Goal: Task Accomplishment & Management: Manage account settings

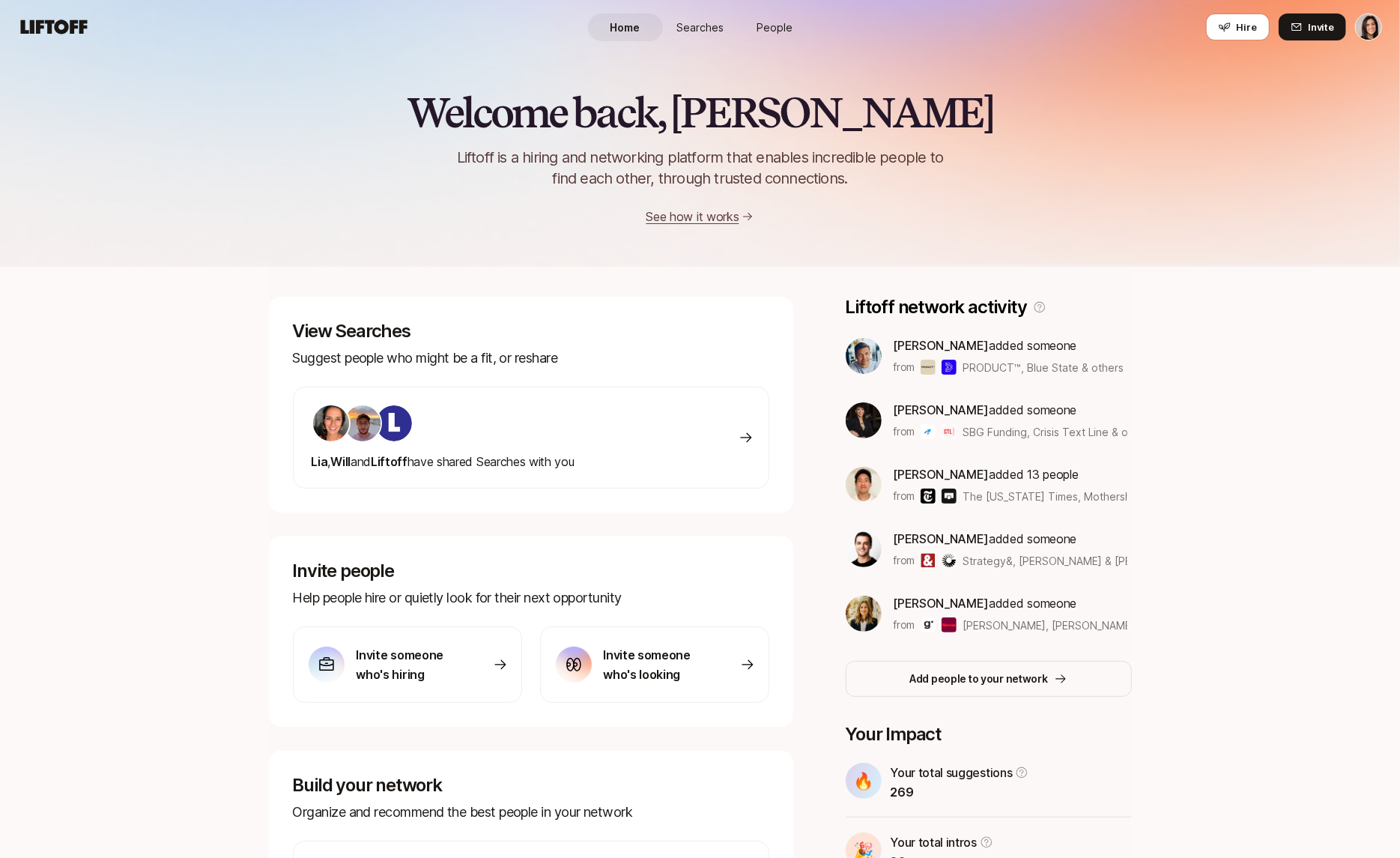
click at [1357, 35] on html "Home Searches People Hire Home Searches People Hire Hire Invite Welcome back, E…" at bounding box center [700, 429] width 1400 height 858
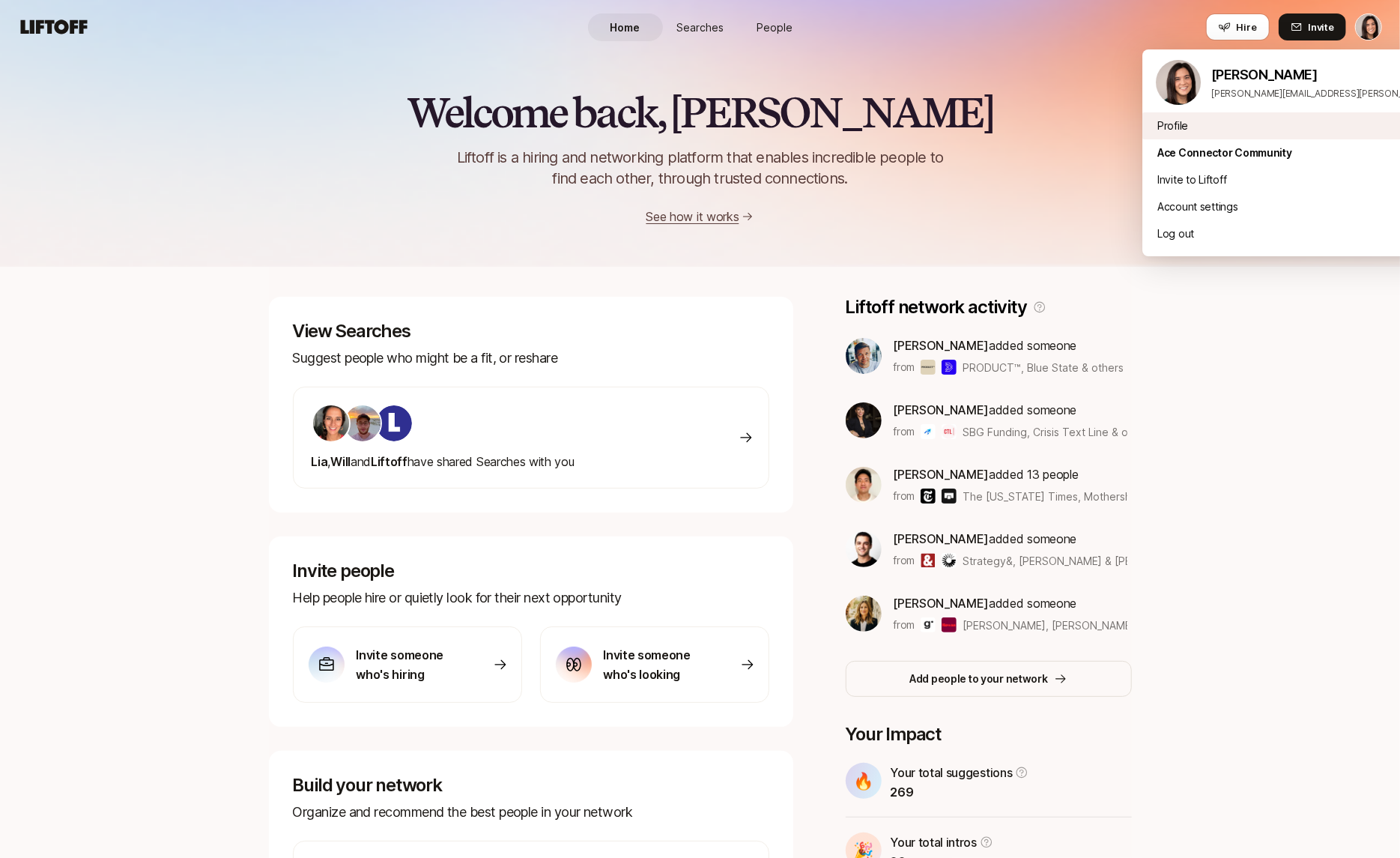
click at [1217, 120] on div "Profile" at bounding box center [1328, 126] width 371 height 27
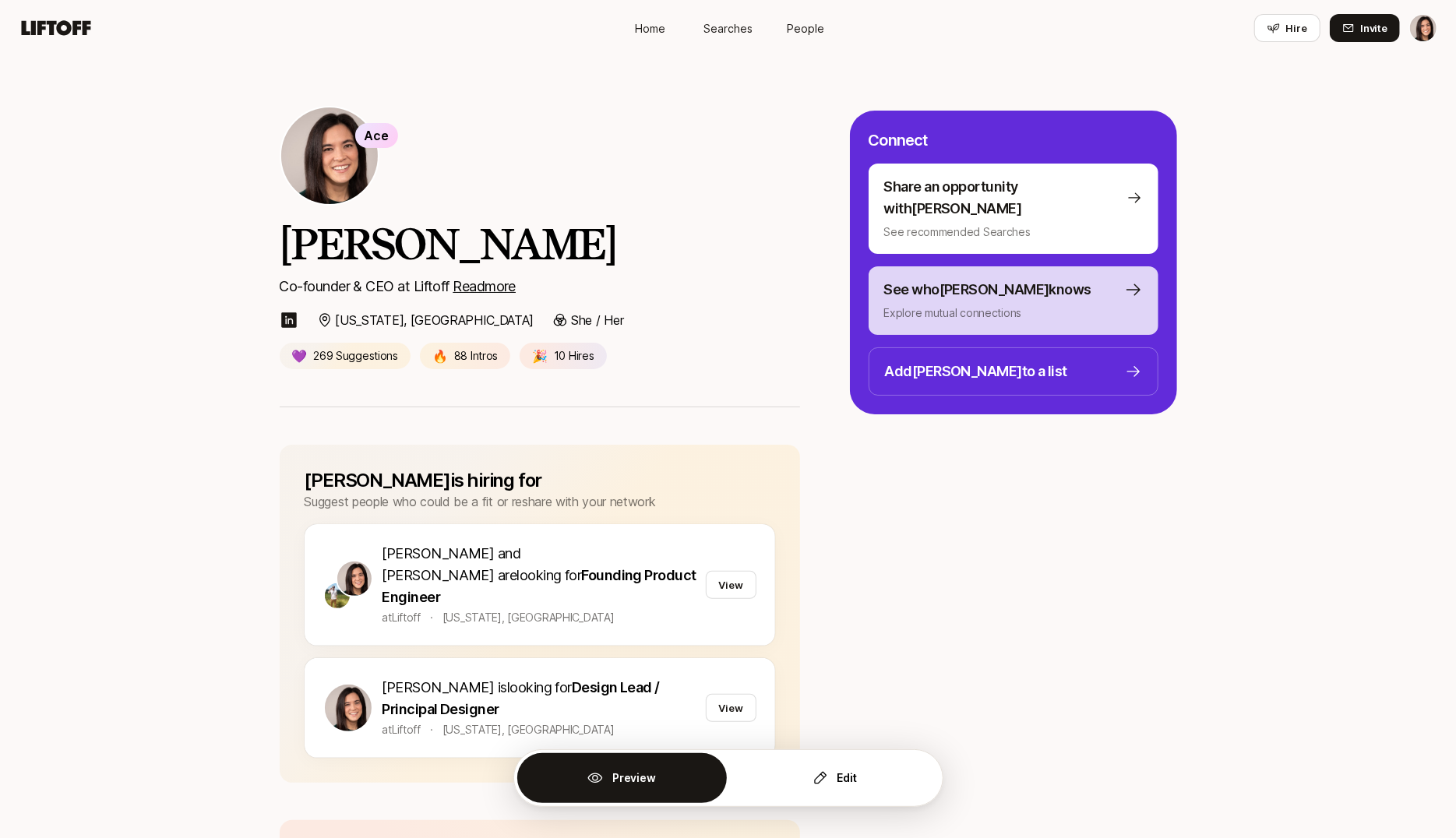
click at [1021, 308] on button "See who Eleanor knows Explore mutual connections" at bounding box center [1013, 301] width 290 height 69
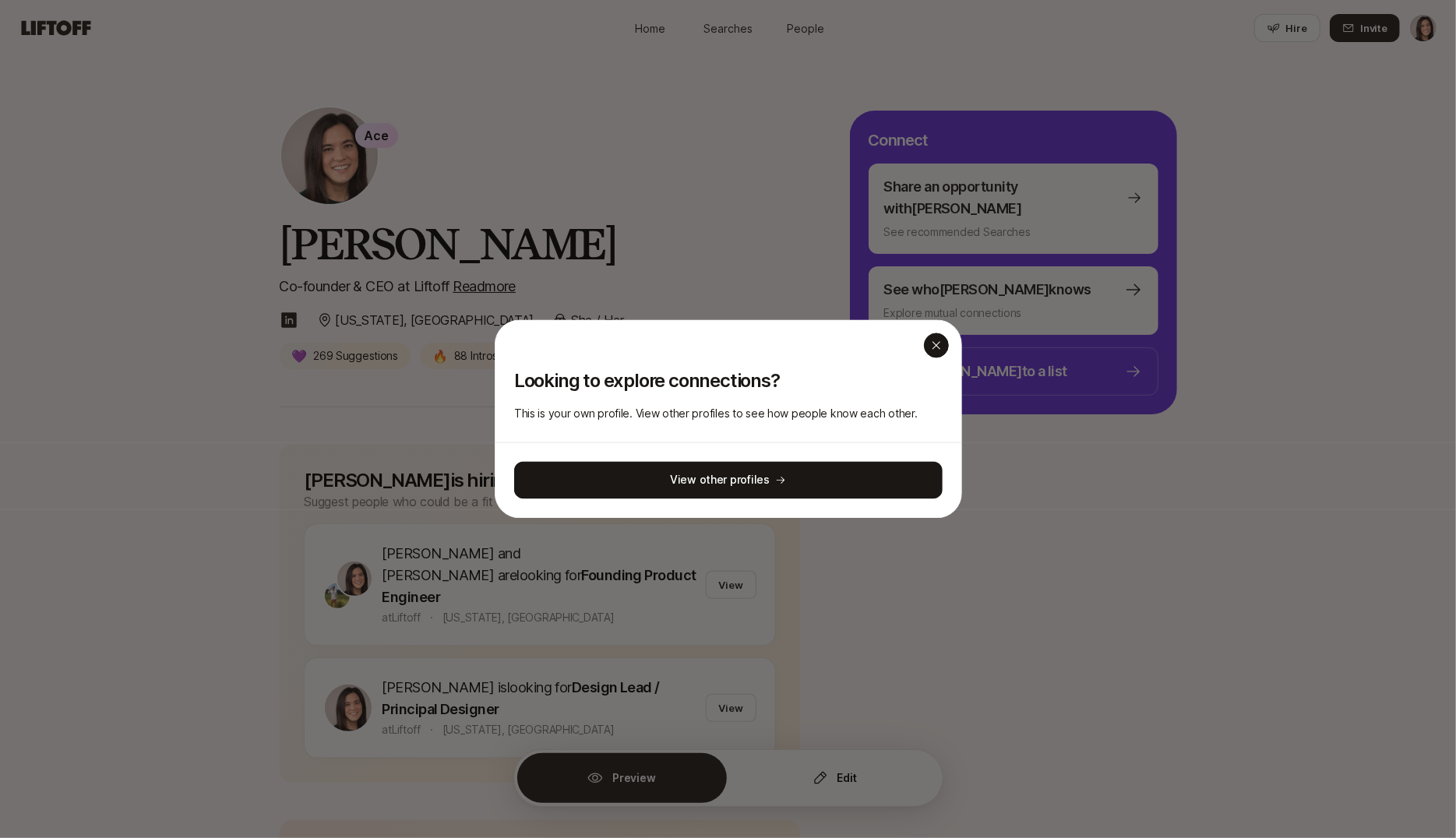
click at [934, 341] on icon "button" at bounding box center [936, 345] width 12 height 12
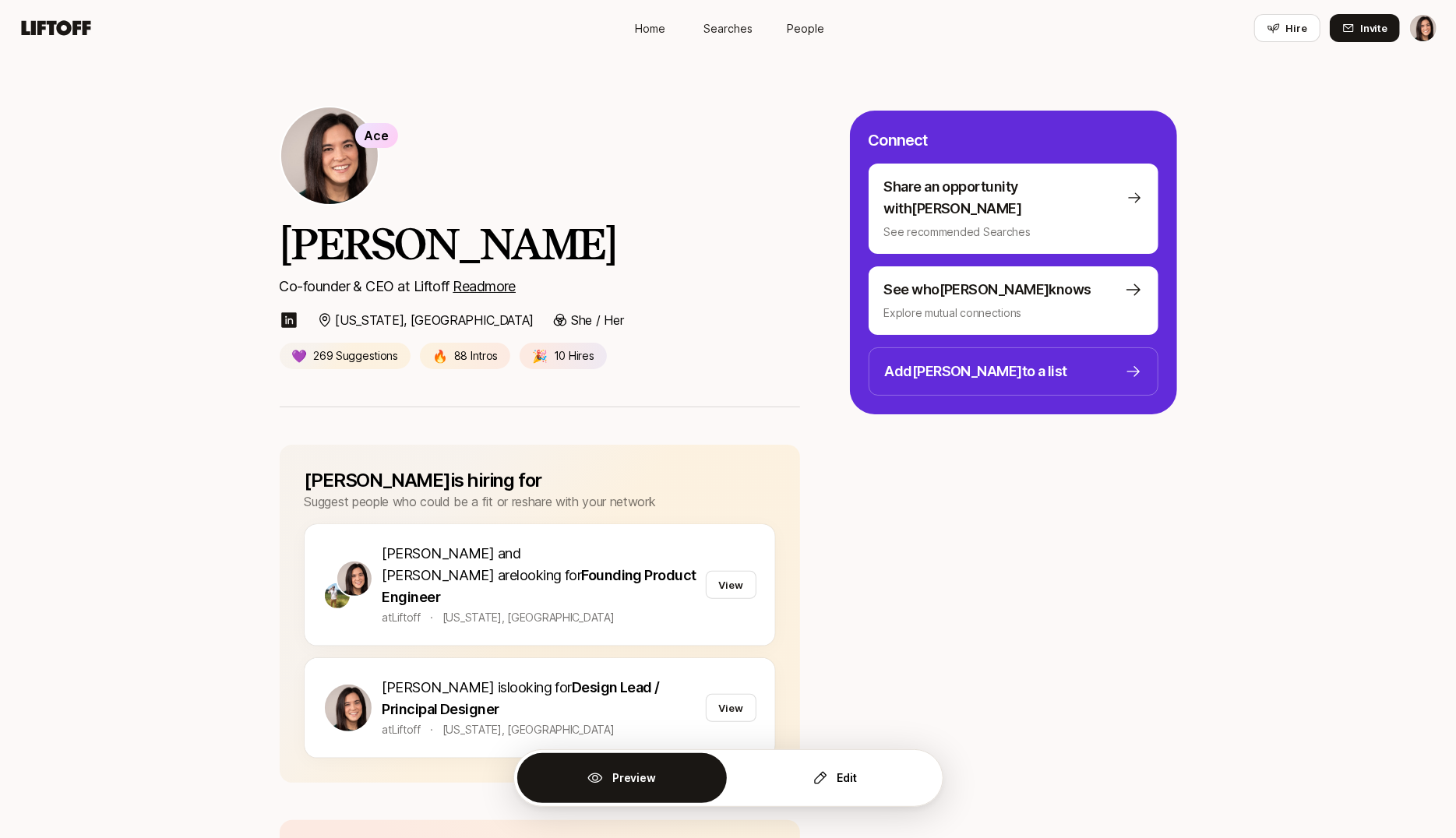
click at [657, 36] on link "Home" at bounding box center [650, 28] width 78 height 29
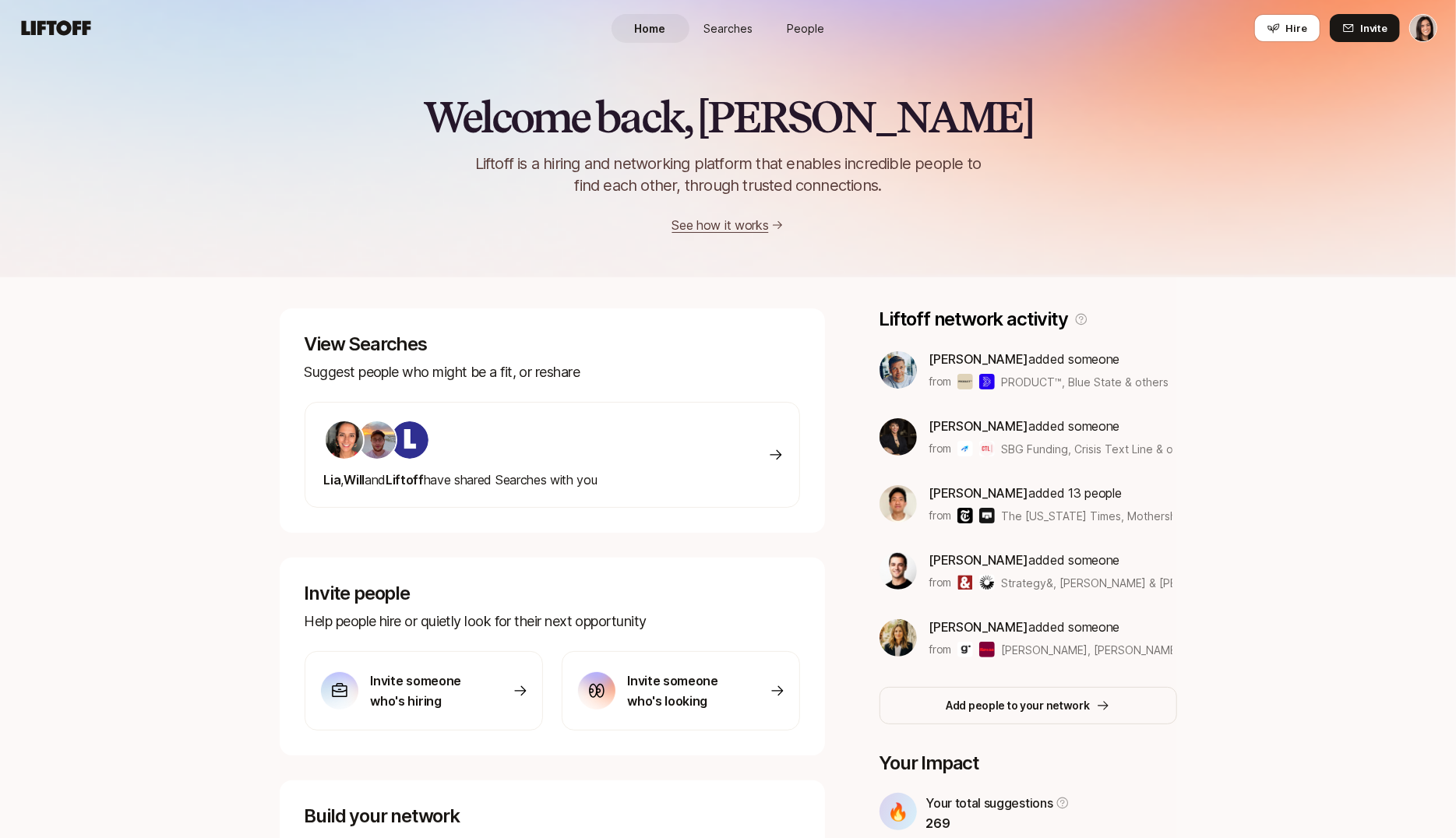
click at [801, 29] on span "People" at bounding box center [806, 29] width 38 height 16
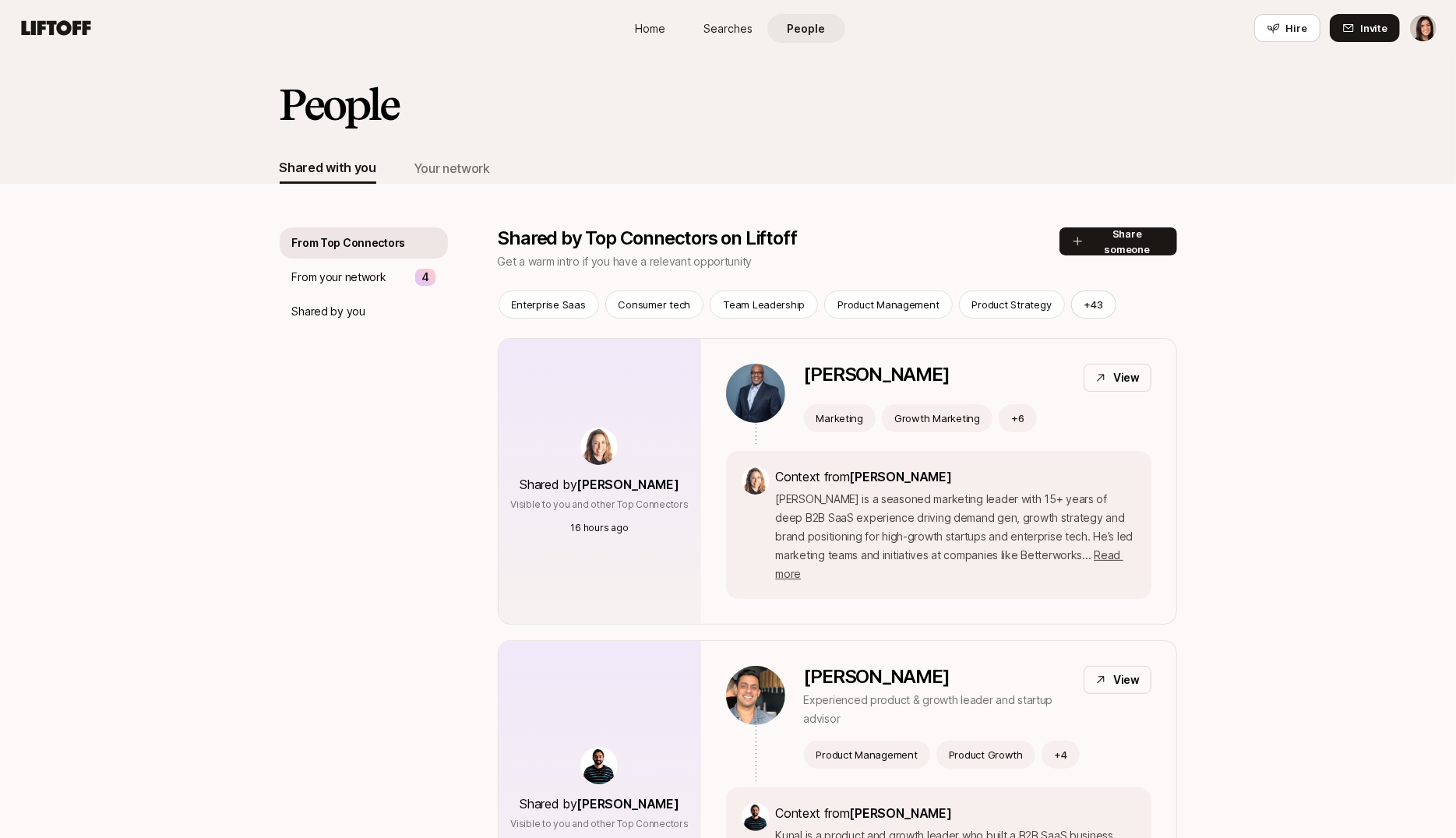
click at [705, 36] on span "Searches" at bounding box center [728, 29] width 49 height 16
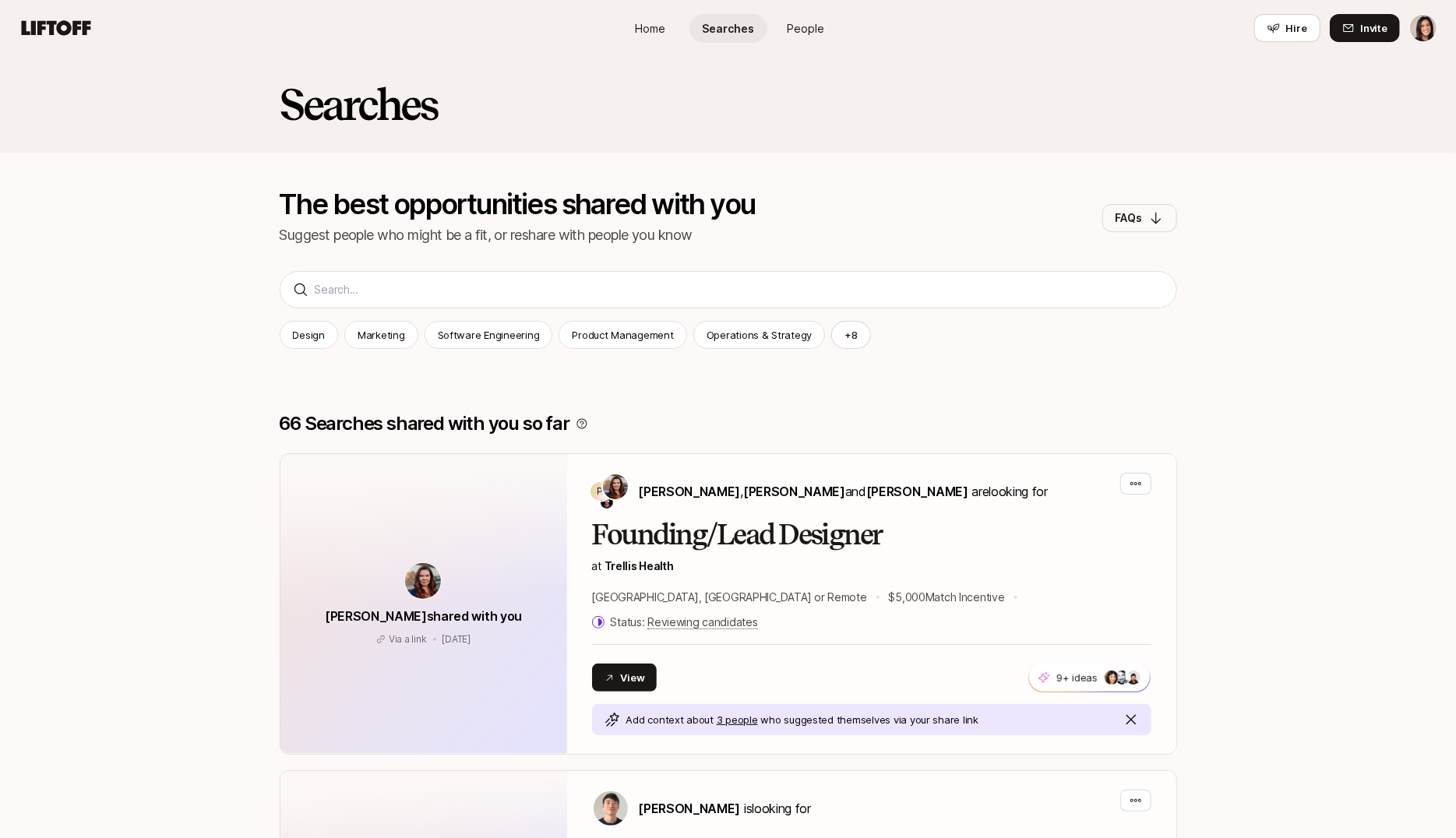
click at [803, 35] on span "People" at bounding box center [806, 29] width 38 height 16
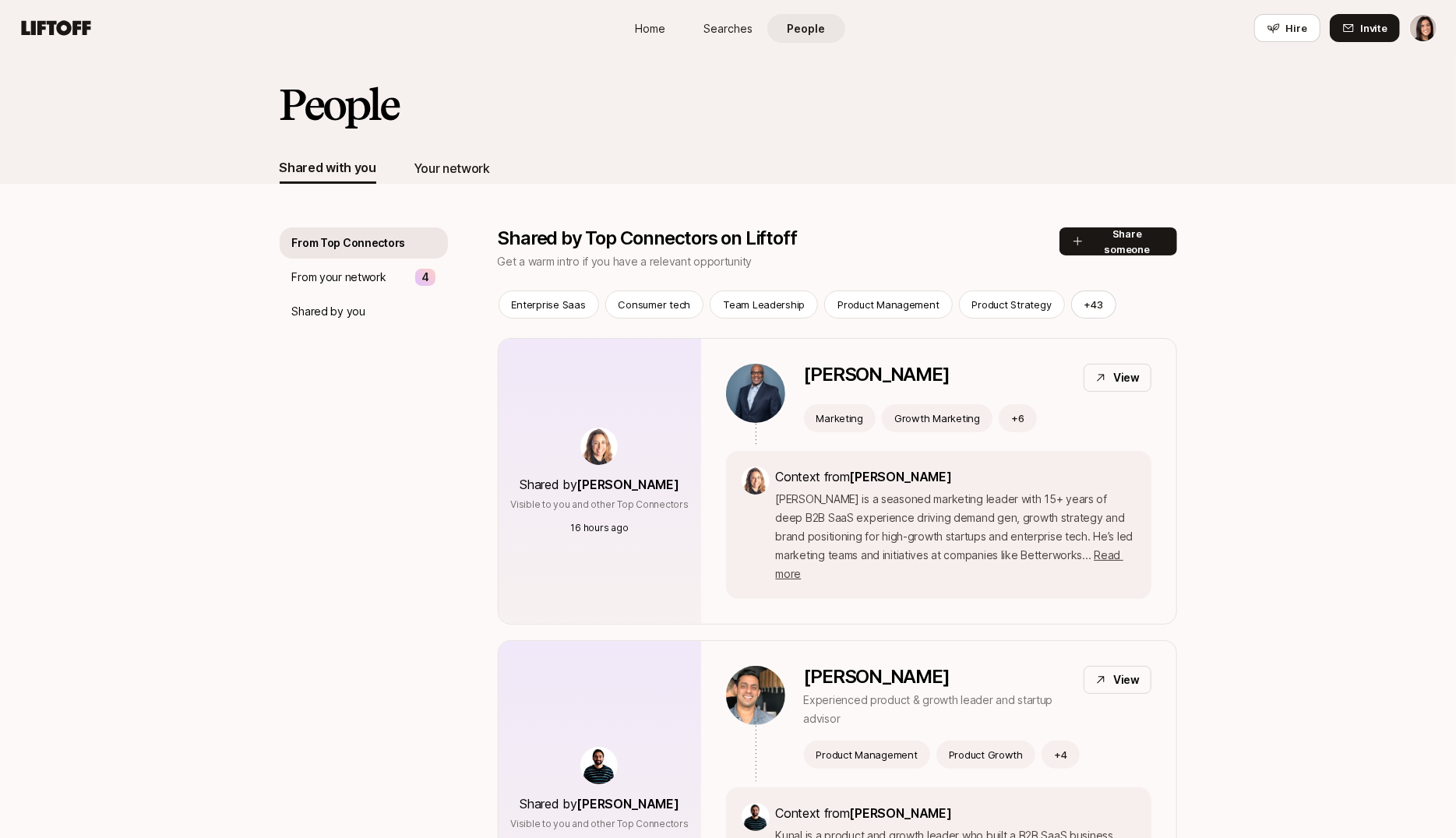
click at [457, 172] on div "Your network" at bounding box center [452, 168] width 76 height 20
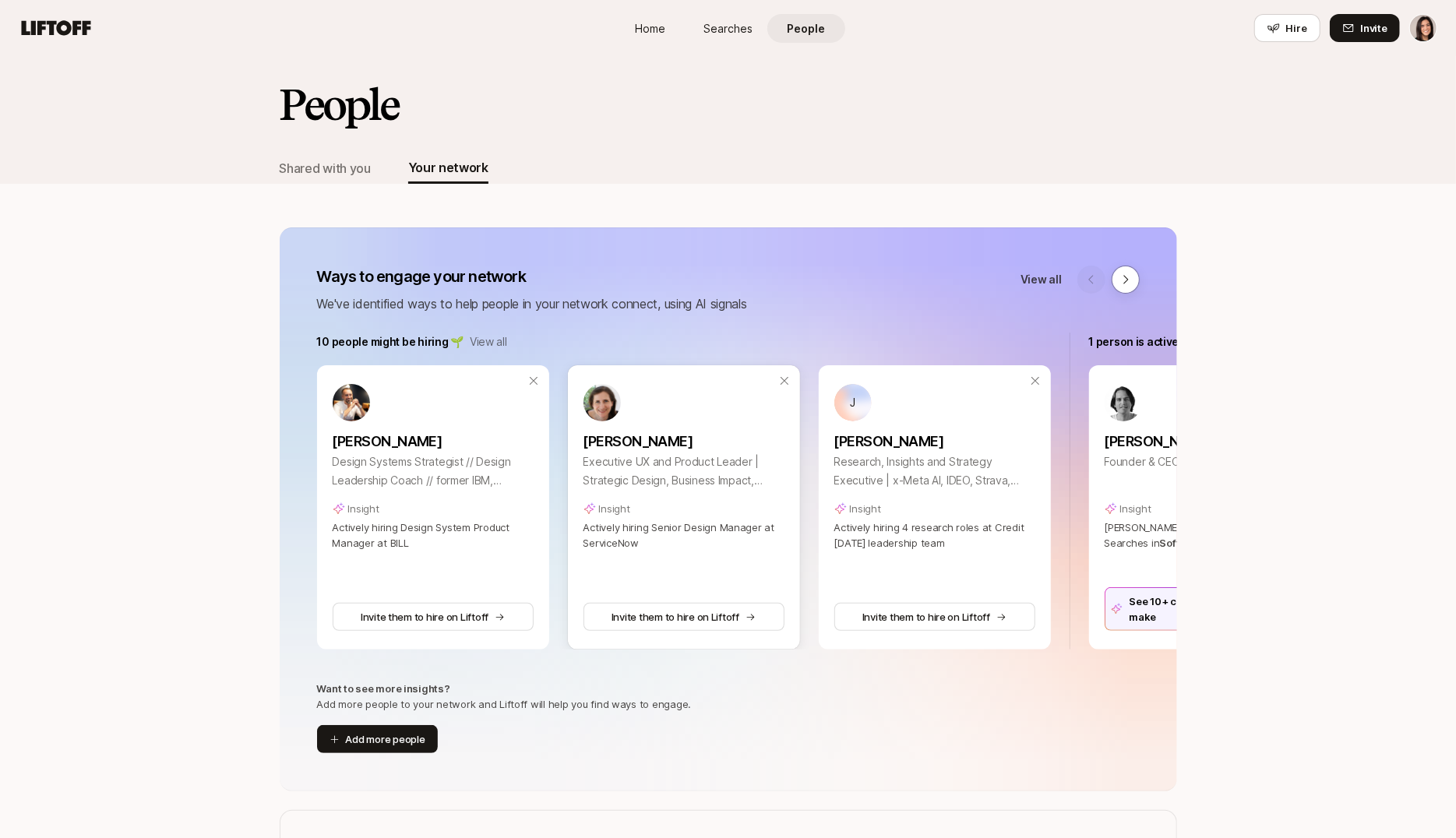
click at [624, 440] on p "Carly Price" at bounding box center [684, 441] width 201 height 22
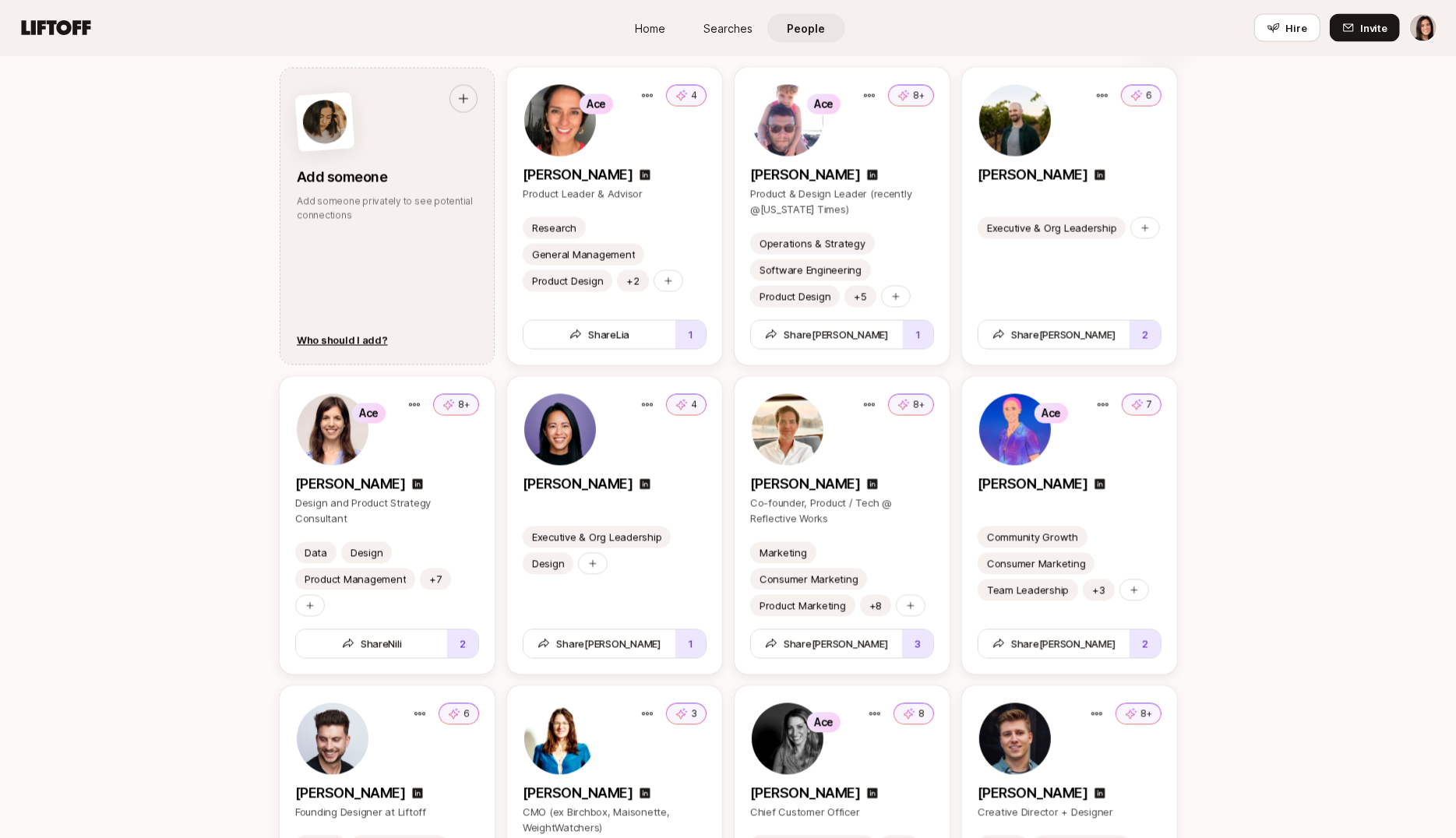
scroll to position [1737, 0]
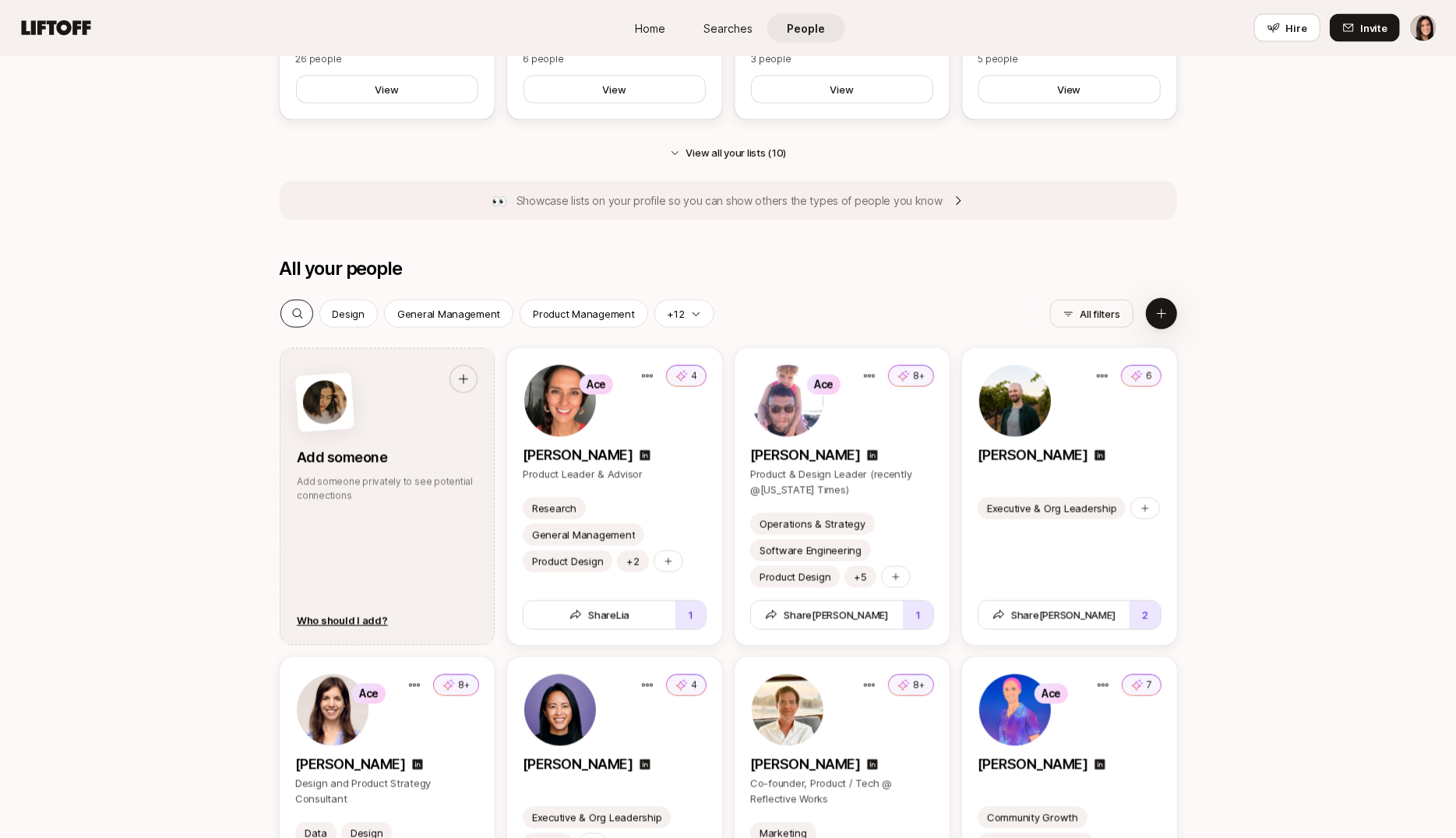
click at [291, 309] on icon at bounding box center [297, 313] width 12 height 12
click at [299, 320] on div at bounding box center [298, 313] width 33 height 26
click at [300, 311] on icon at bounding box center [297, 314] width 10 height 10
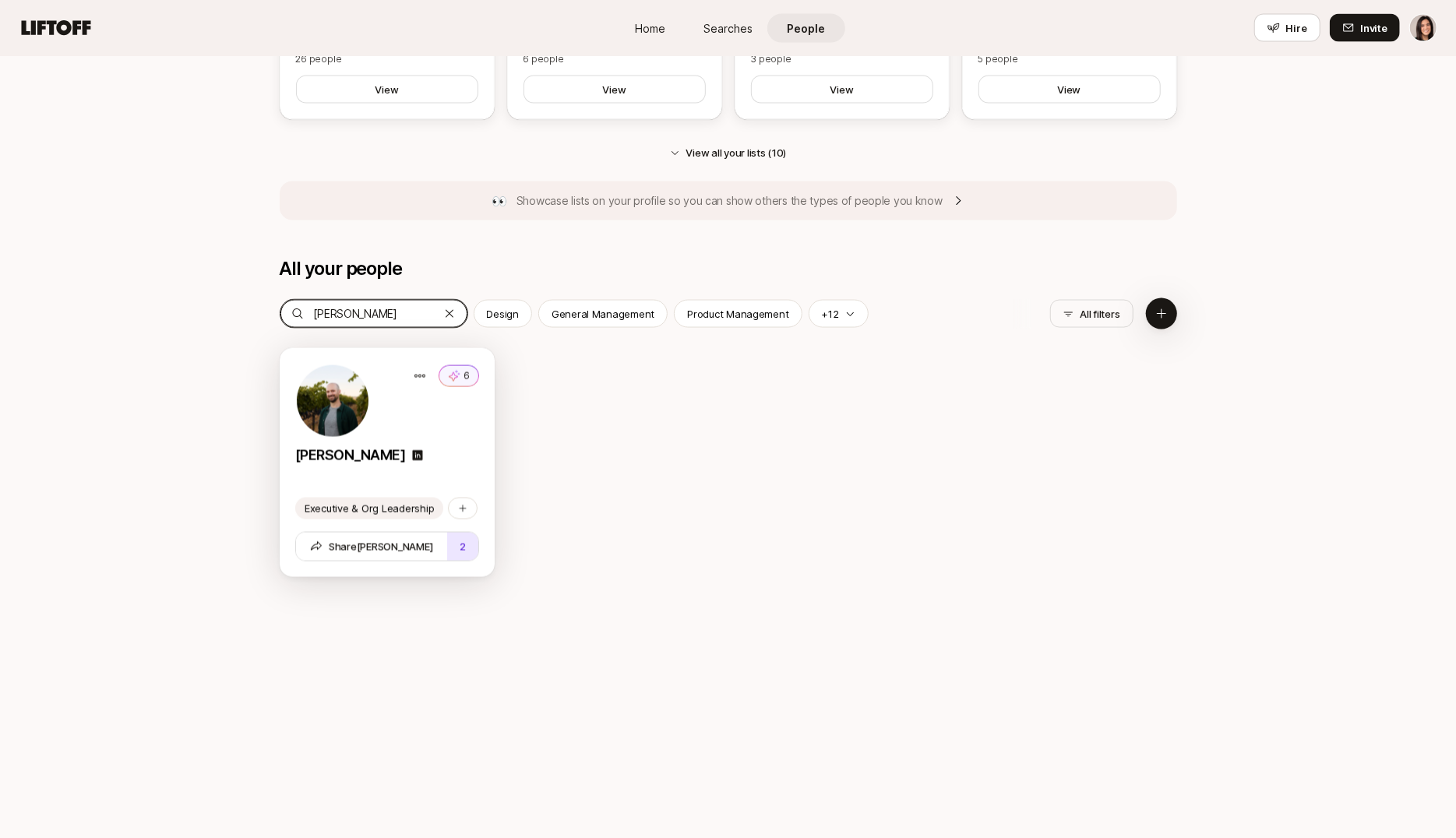
type input "basile"
click at [409, 411] on div "6" at bounding box center [387, 401] width 184 height 74
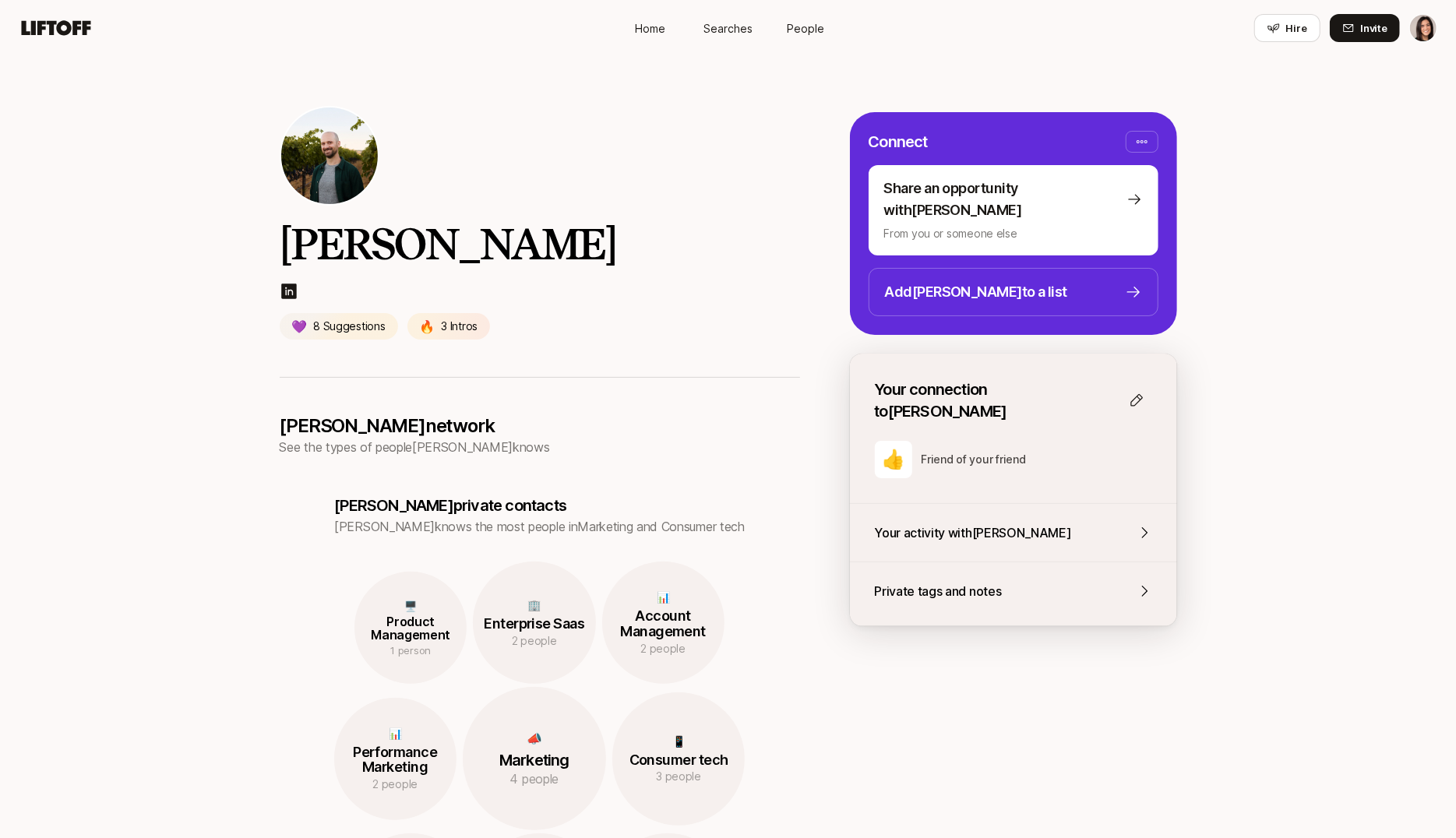
click at [962, 523] on p "Your activity with Basile" at bounding box center [973, 533] width 197 height 20
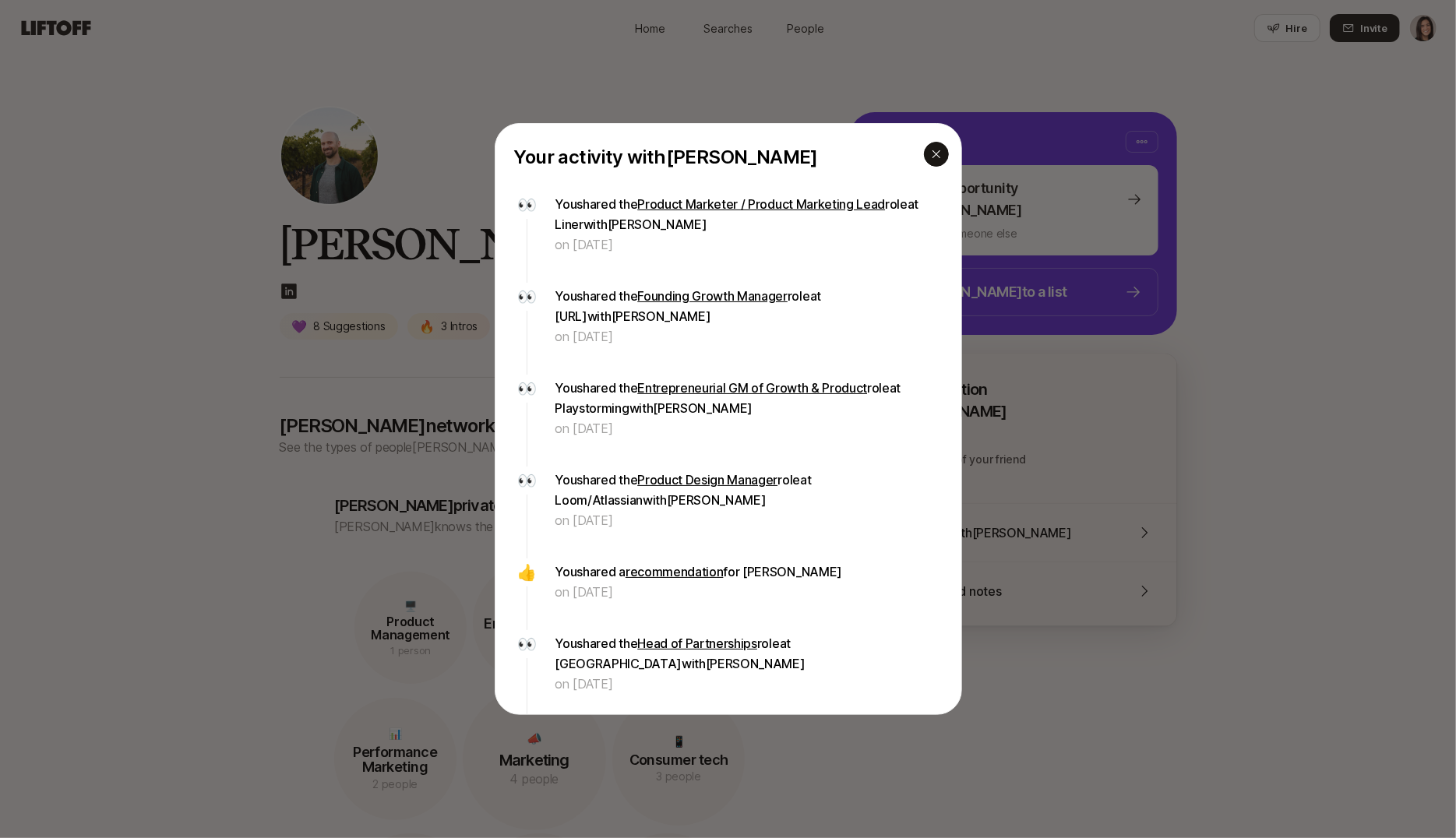
click at [942, 160] on div "button" at bounding box center [936, 154] width 25 height 25
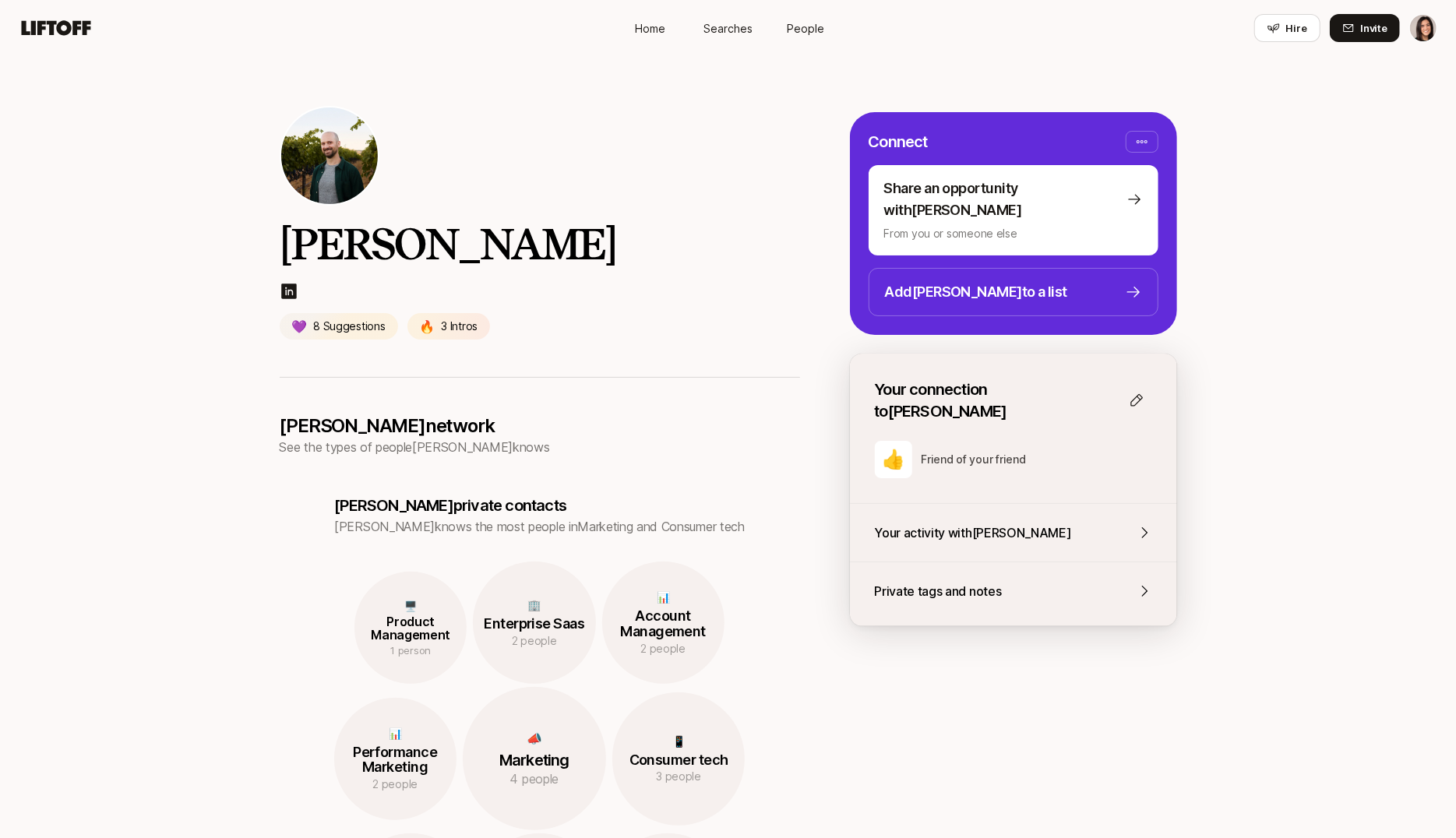
click at [989, 581] on p "Private tags and notes" at bounding box center [938, 591] width 127 height 20
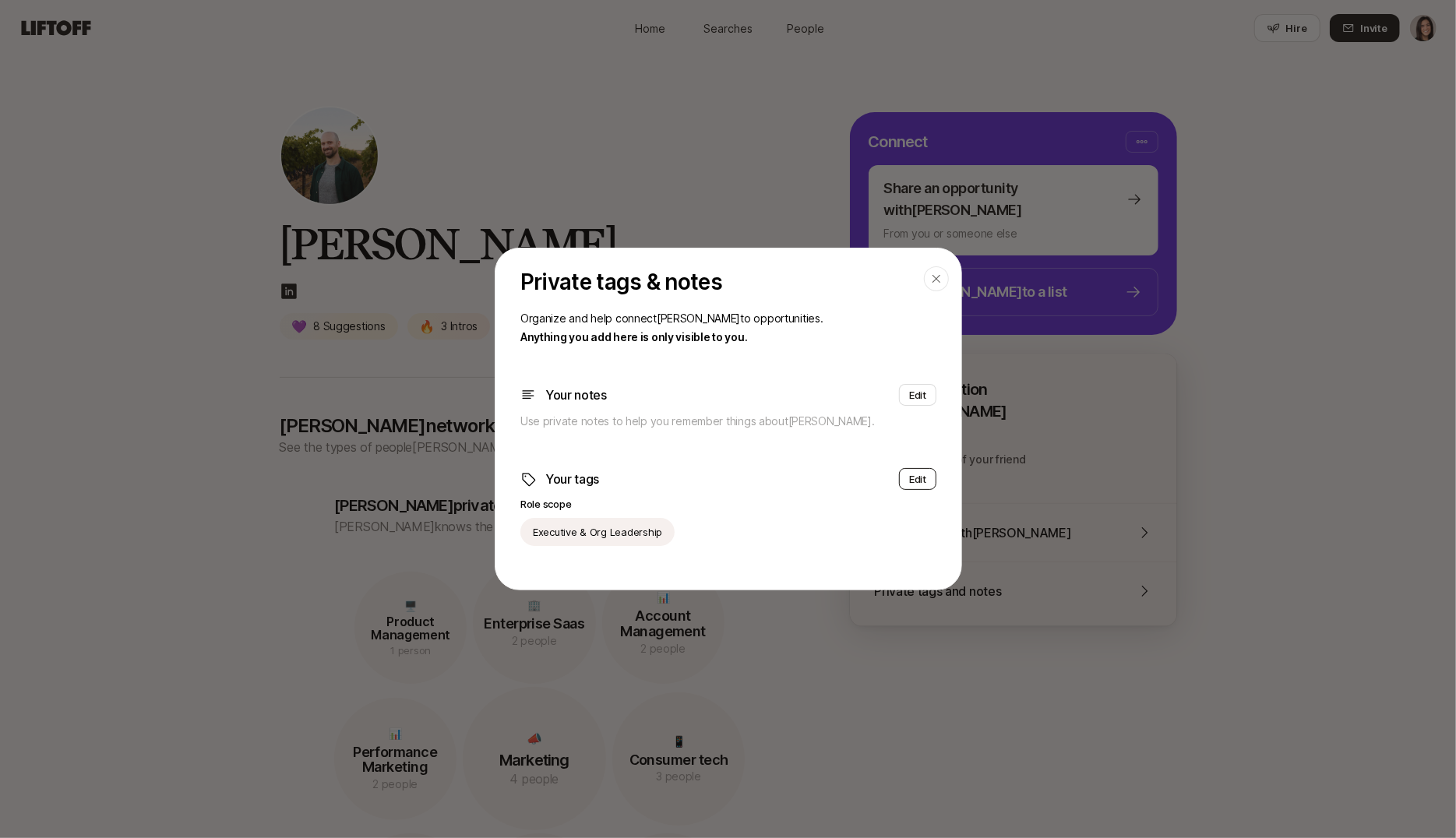
click at [920, 487] on button "Edit" at bounding box center [918, 479] width 38 height 22
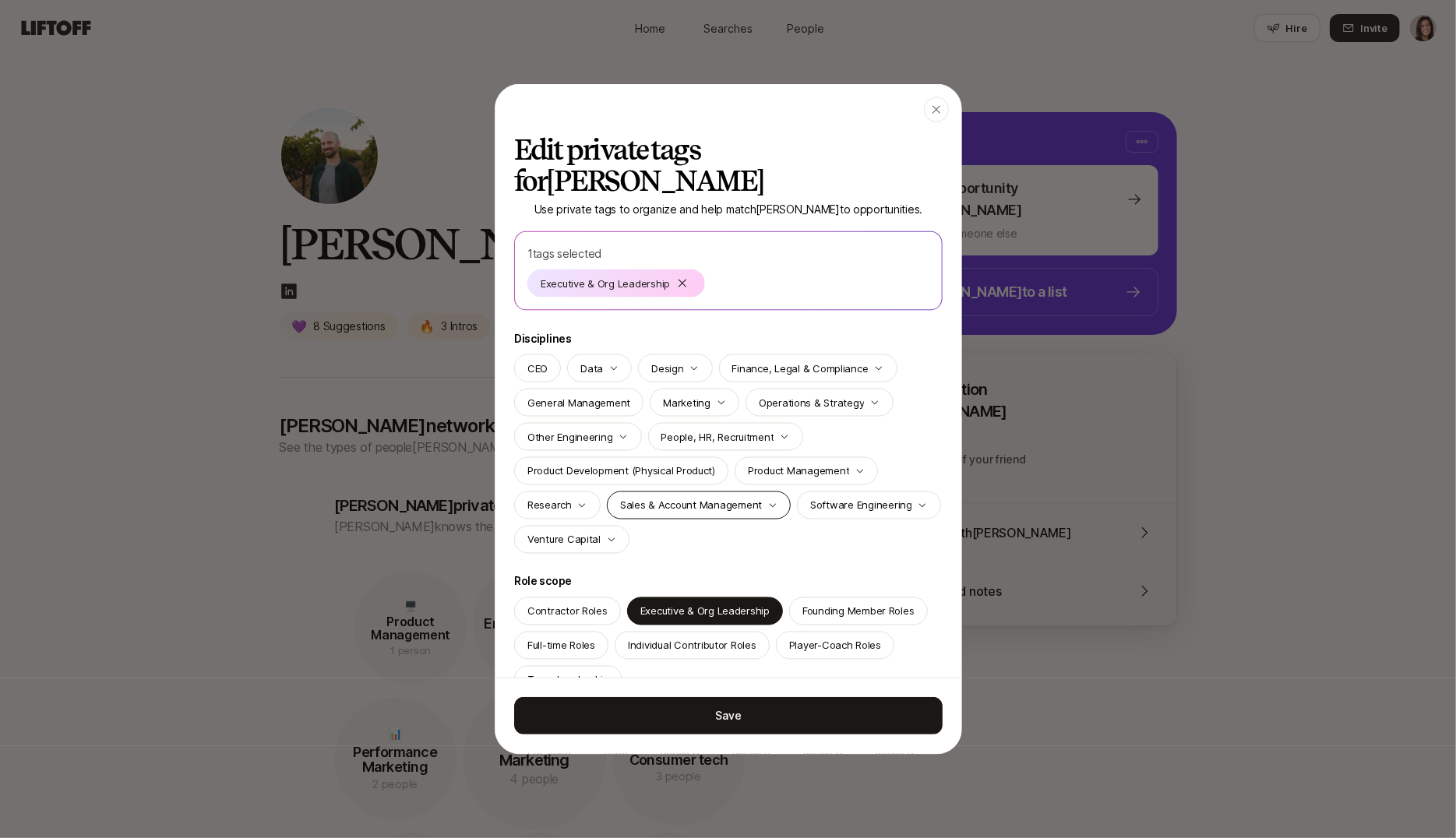
click at [697, 498] on p "Sales & Account Management" at bounding box center [690, 505] width 142 height 16
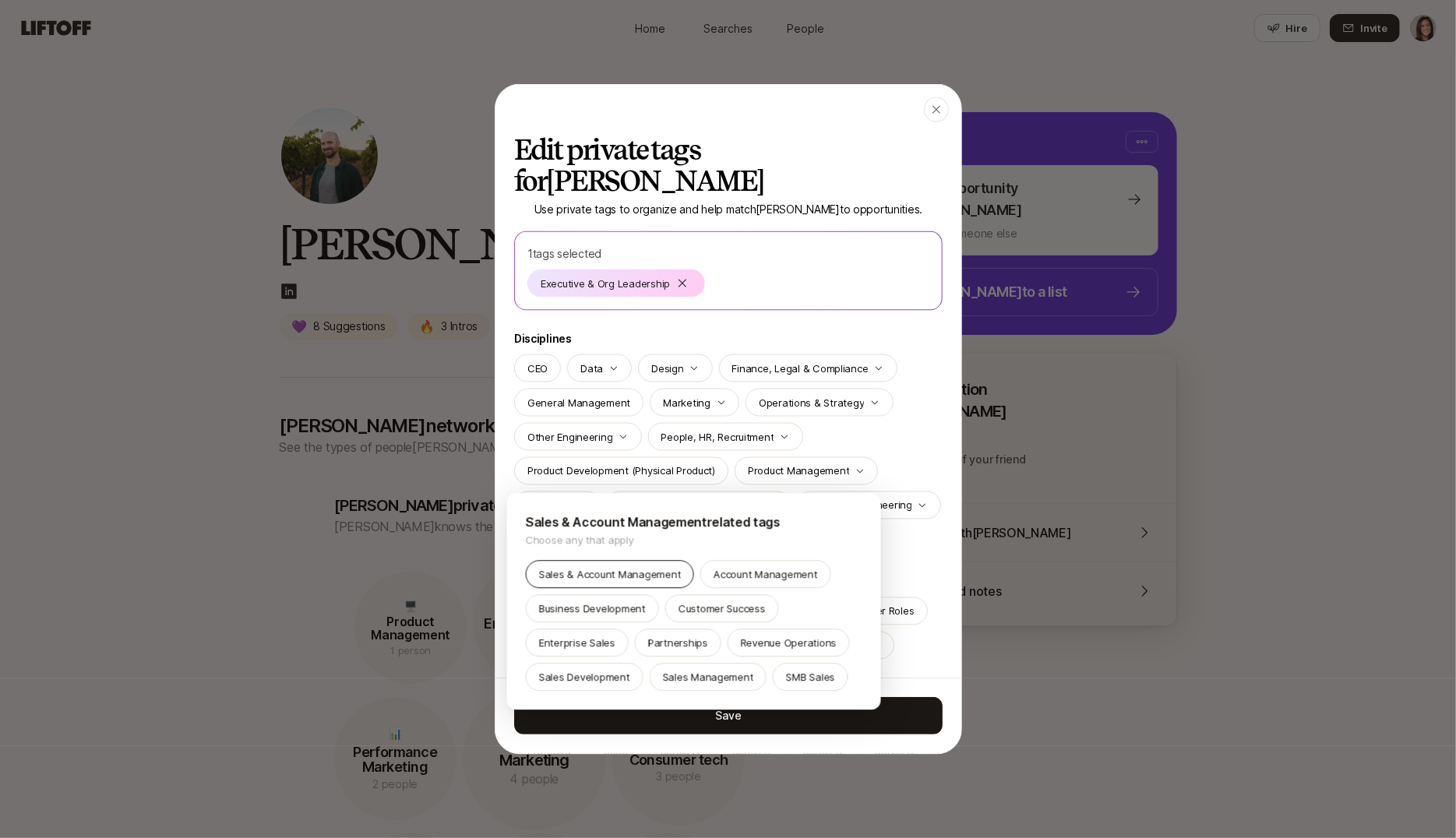
click at [584, 583] on div "Sales & Account Management" at bounding box center [611, 574] width 169 height 28
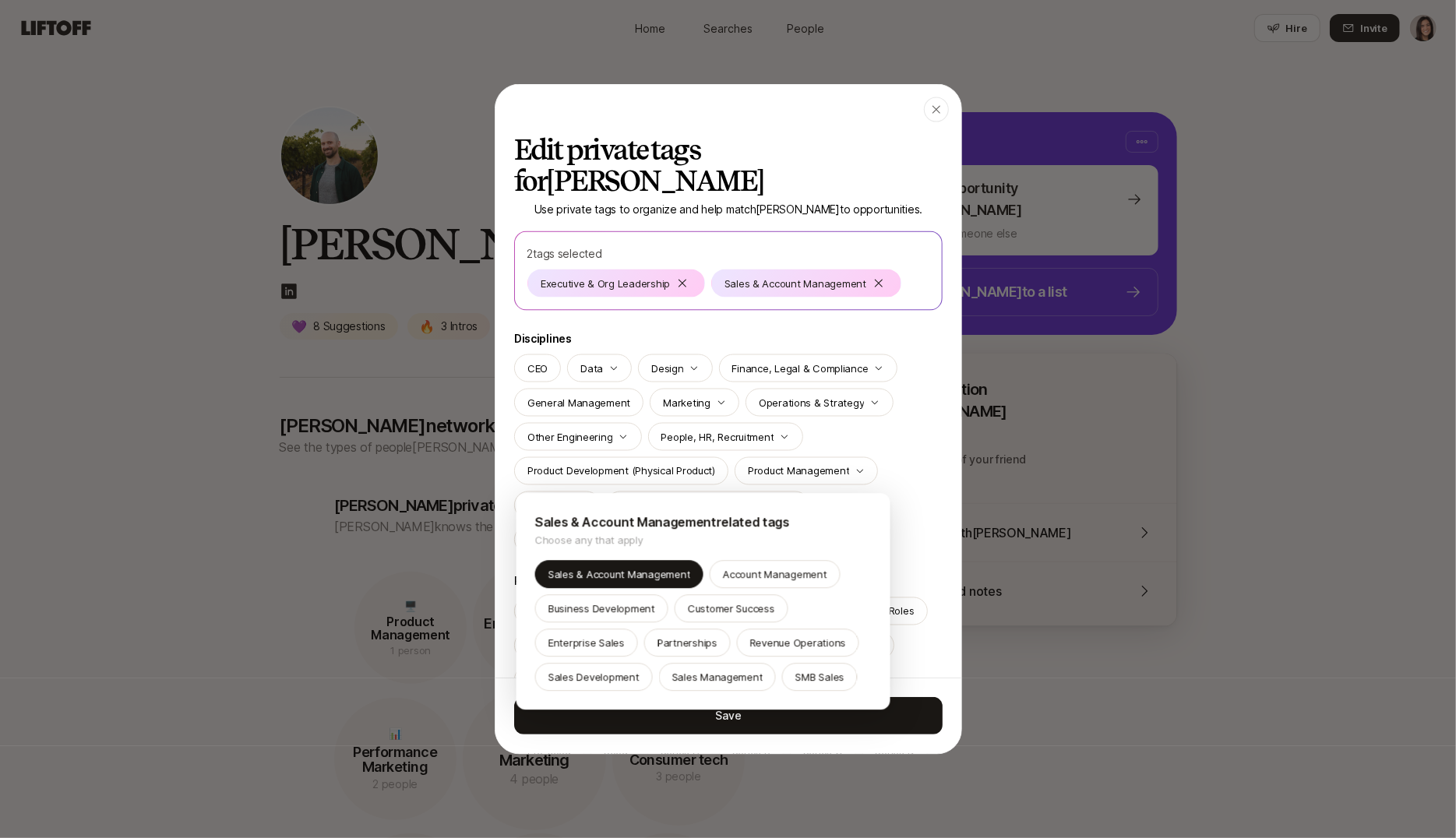
click at [587, 720] on div at bounding box center [728, 419] width 1456 height 838
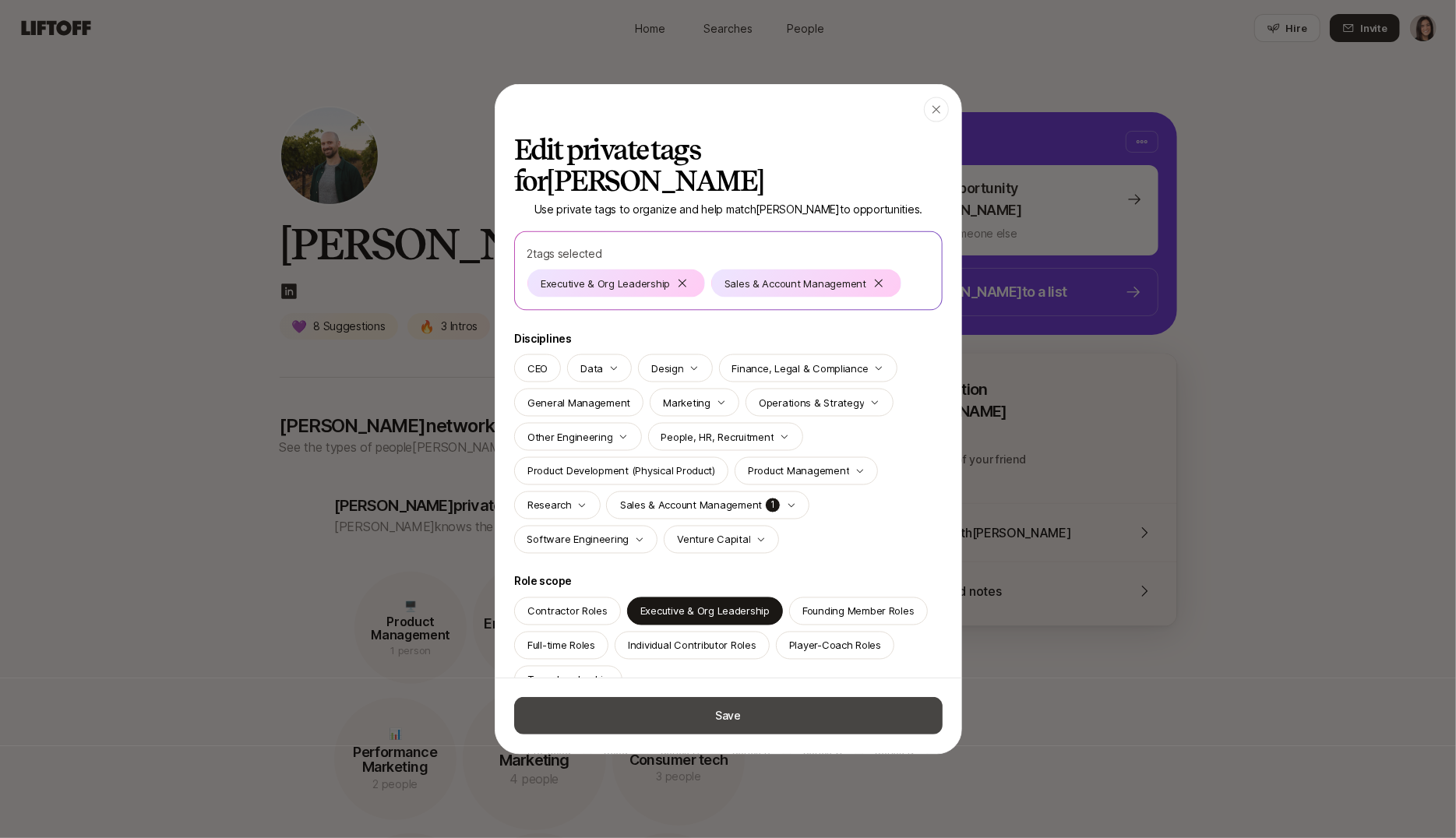
click at [591, 720] on button "Save" at bounding box center [728, 716] width 429 height 38
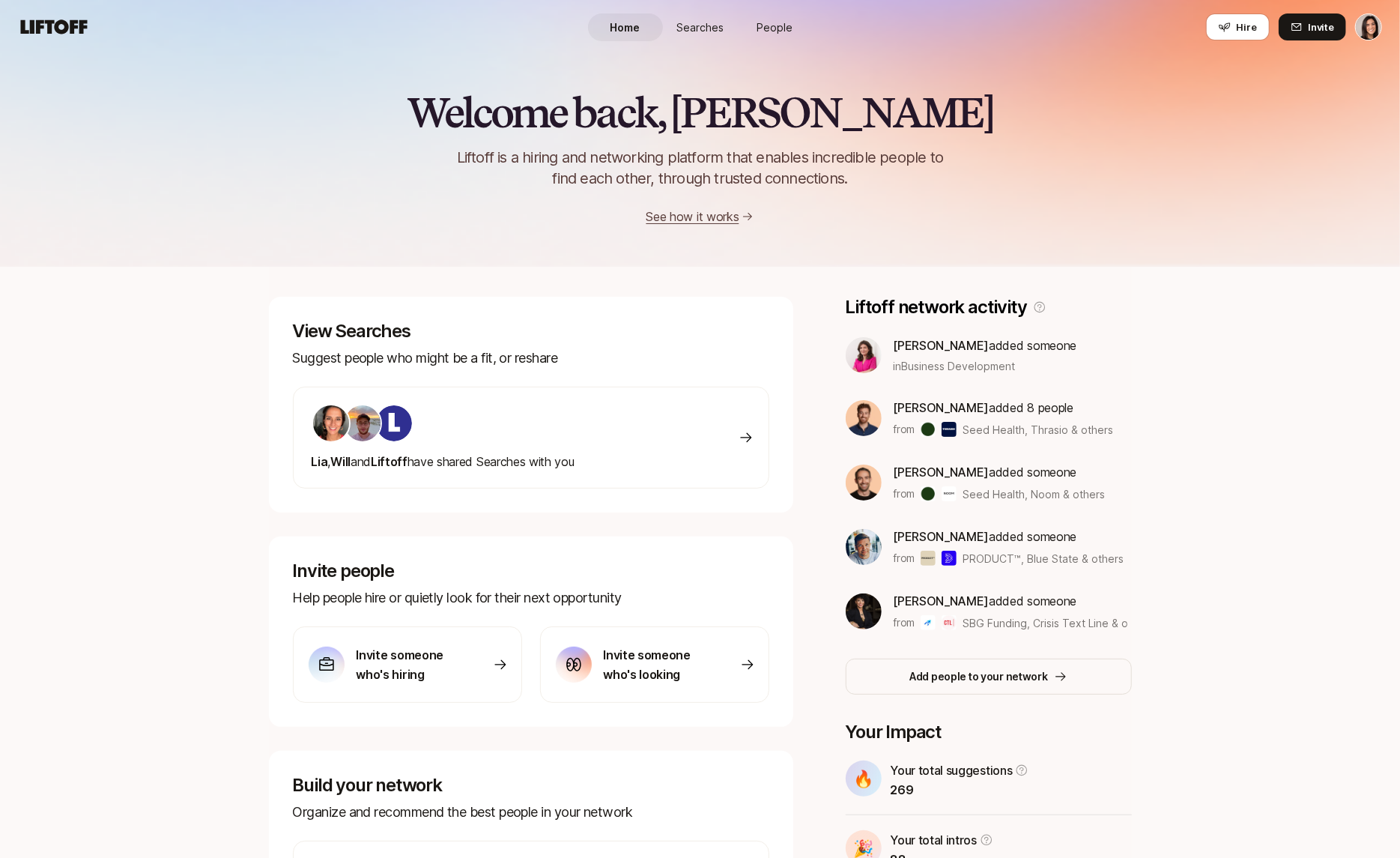
click at [796, 38] on link "People" at bounding box center [775, 27] width 75 height 28
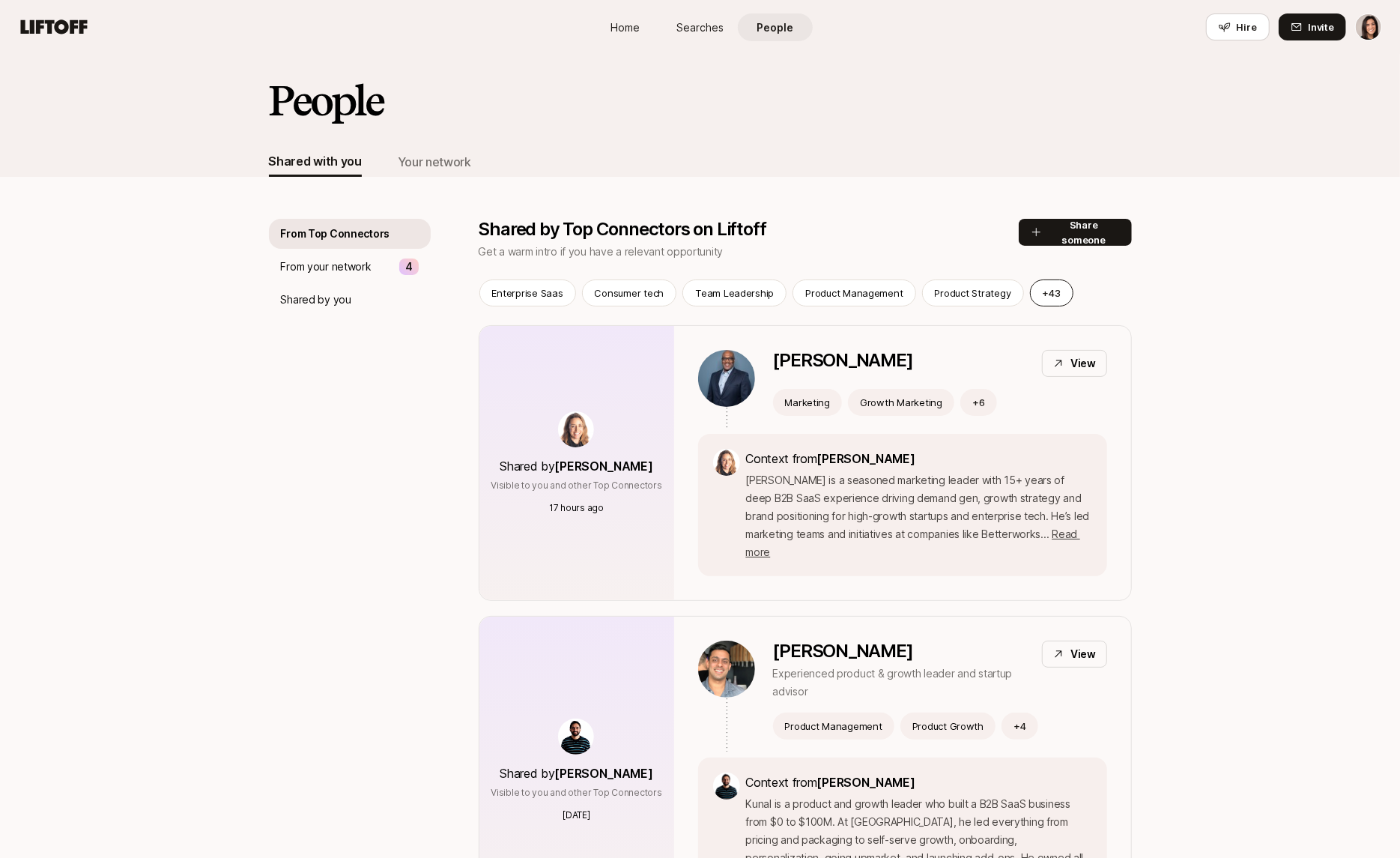
click at [1030, 294] on button "+ 43" at bounding box center [1051, 293] width 43 height 27
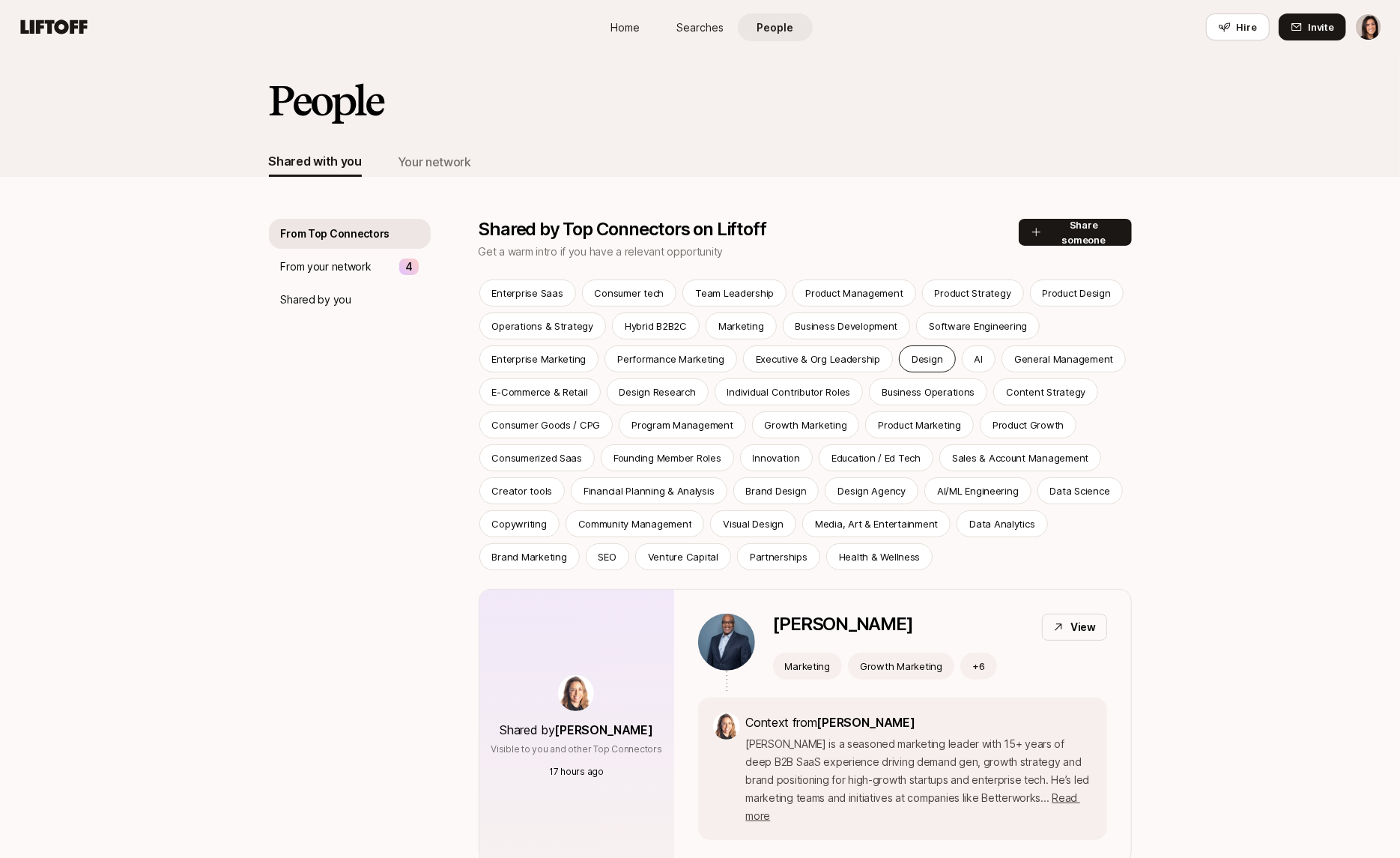
click at [913, 362] on p "Design" at bounding box center [927, 358] width 31 height 15
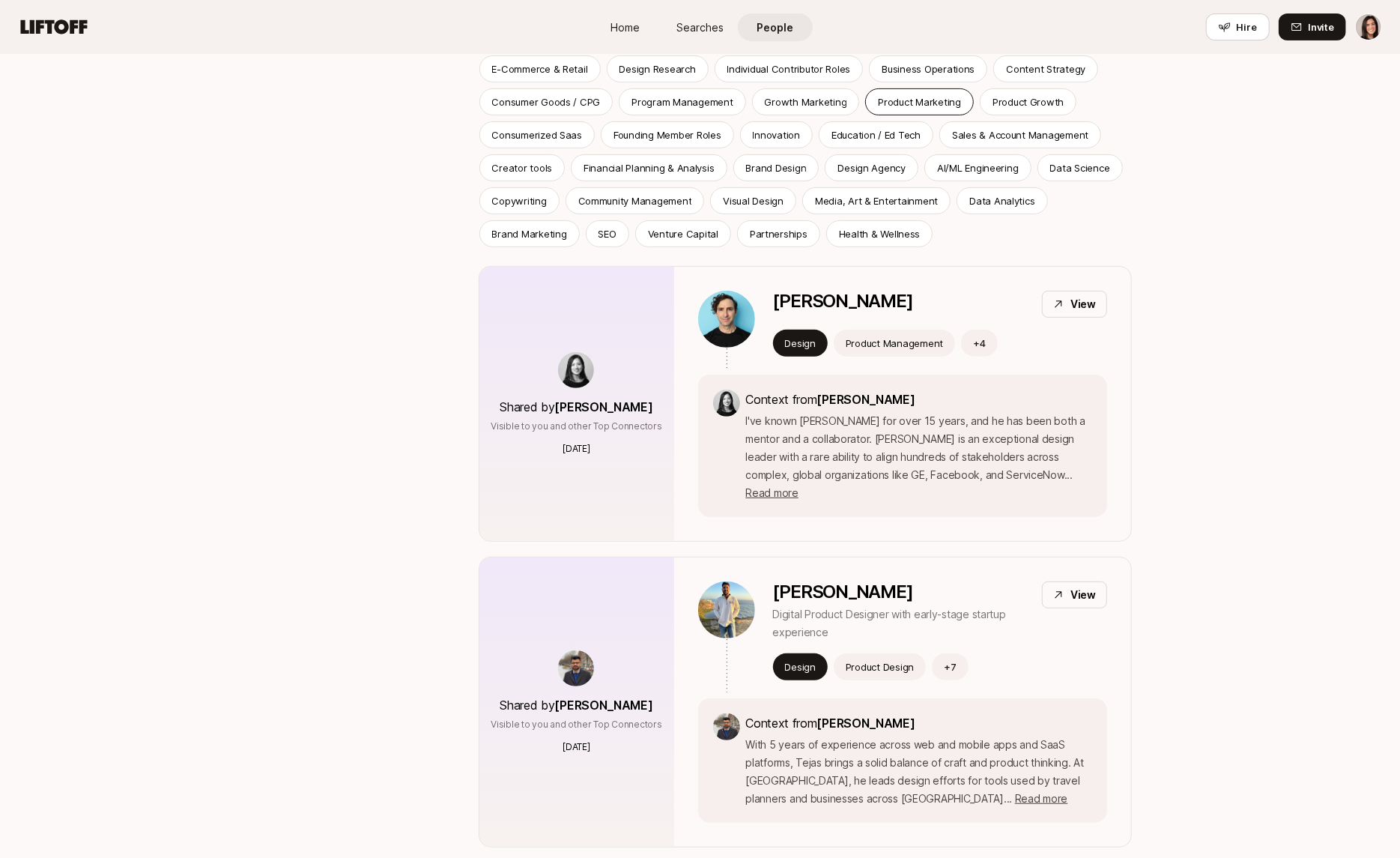
scroll to position [305, 0]
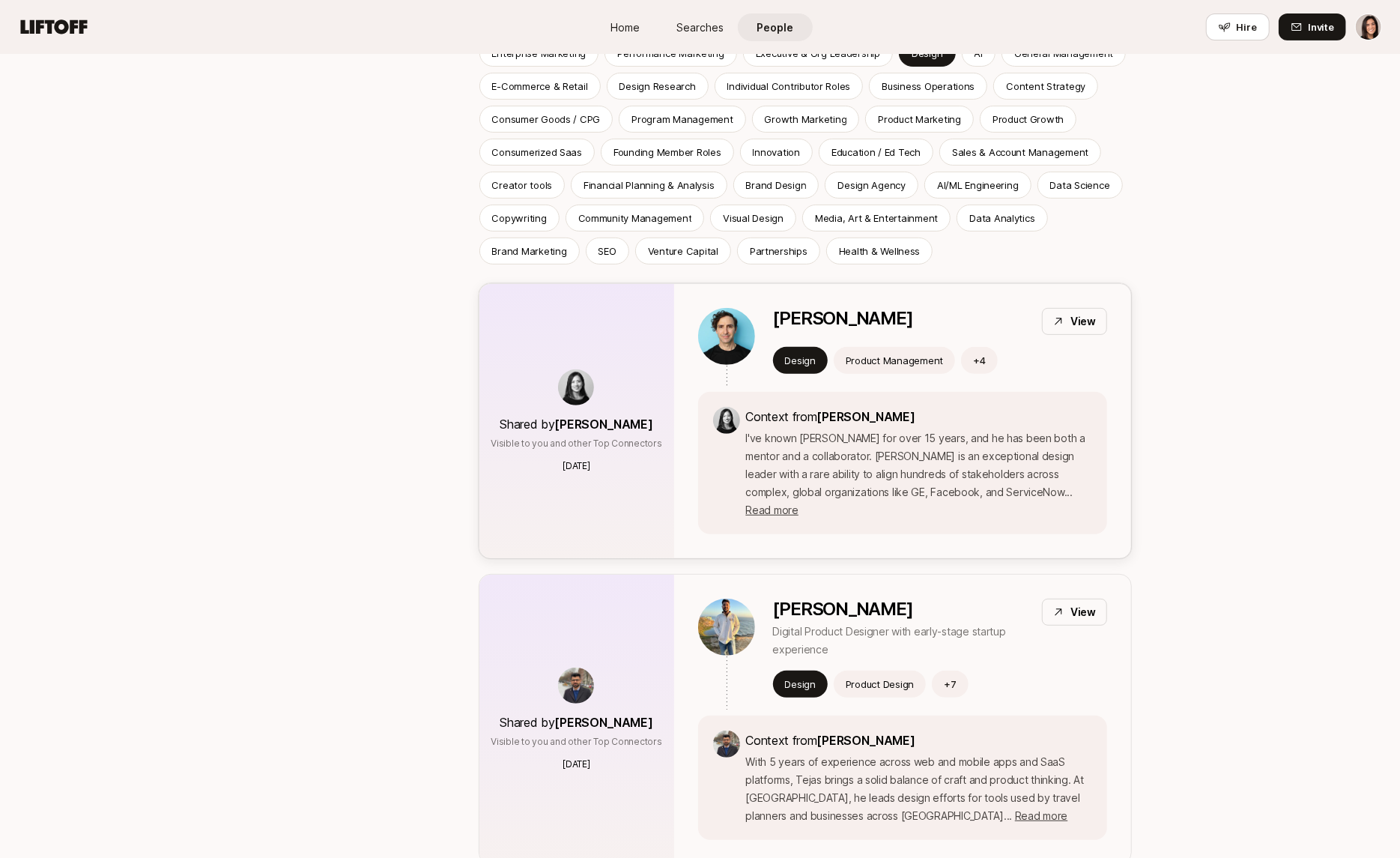
click at [877, 435] on p "I've known Chris for over 15 years, and he has been both a mentor and a collabo…" at bounding box center [919, 474] width 346 height 90
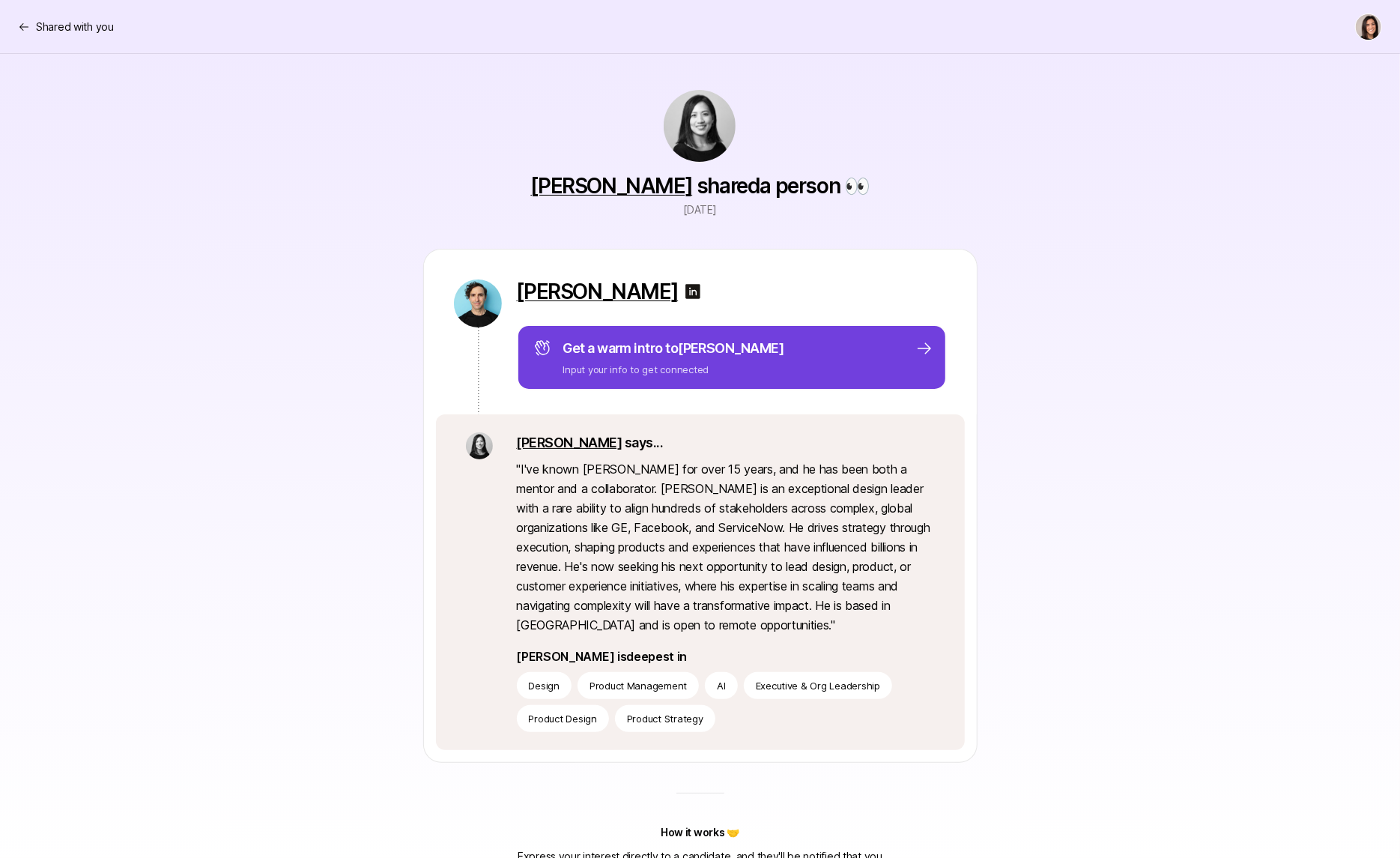
click at [681, 375] on p "Input your info to get connected" at bounding box center [674, 369] width 221 height 15
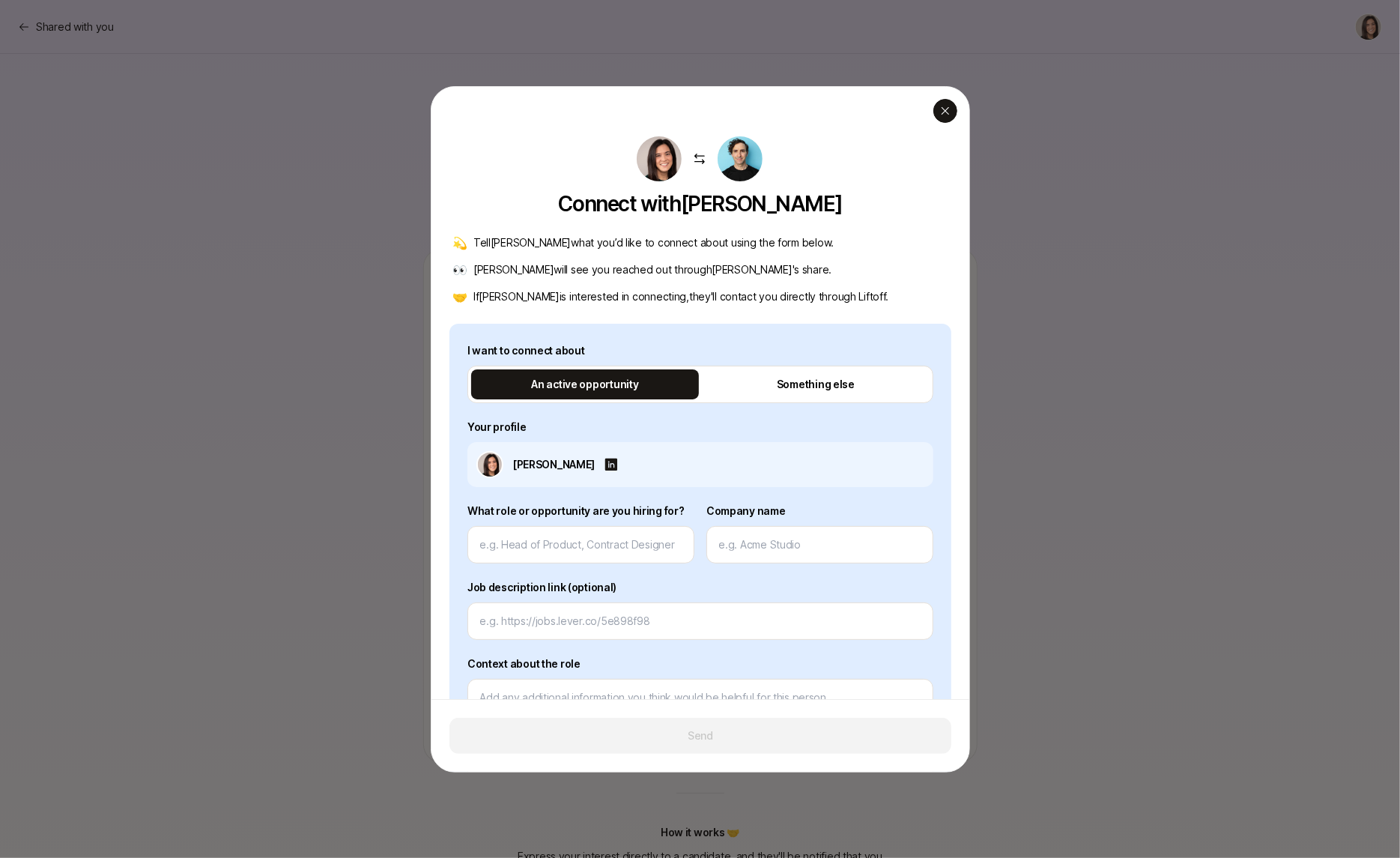
click at [942, 117] on div "button" at bounding box center [945, 111] width 24 height 24
type textarea "x"
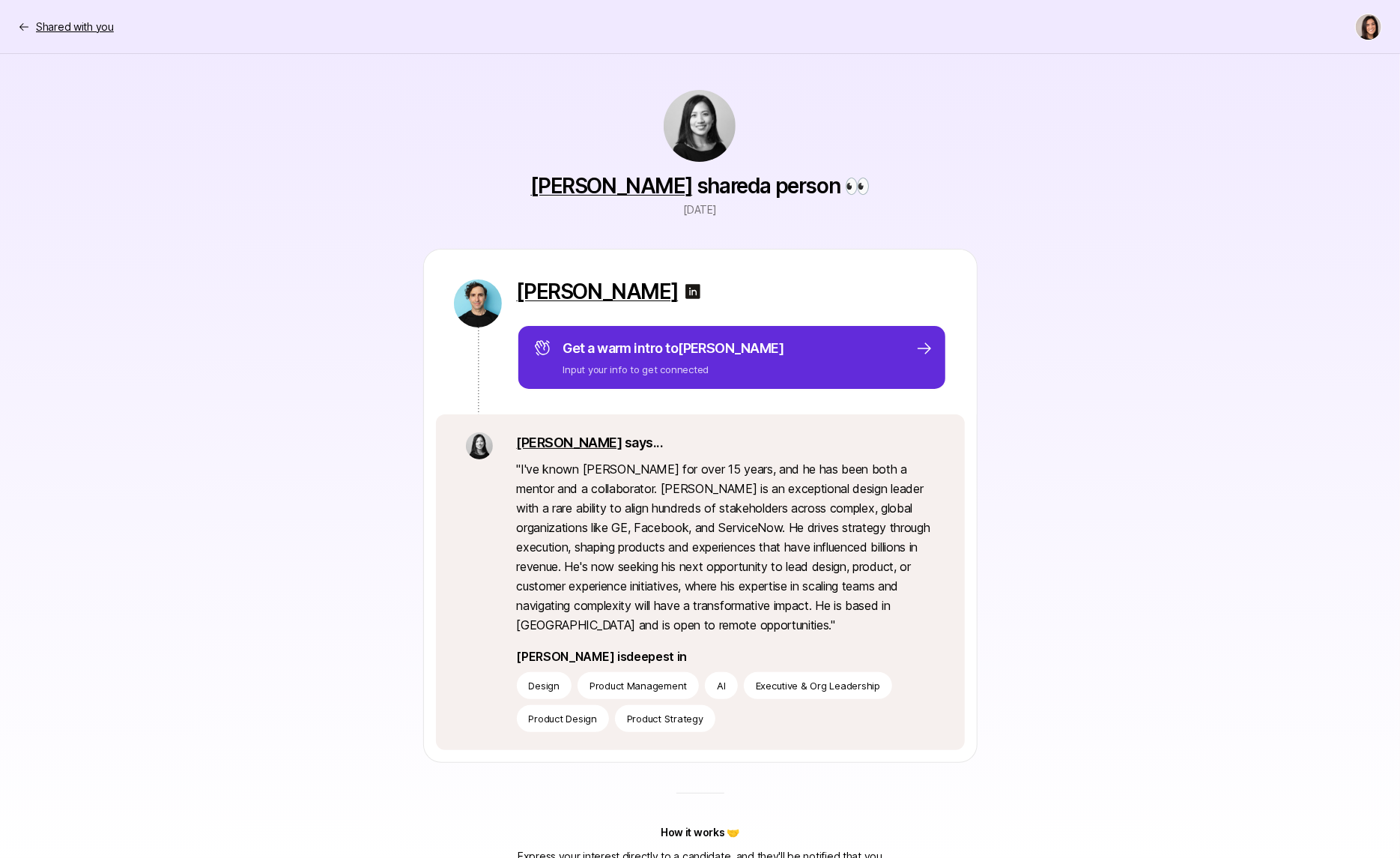
click at [101, 20] on p "Shared with you" at bounding box center [75, 27] width 78 height 18
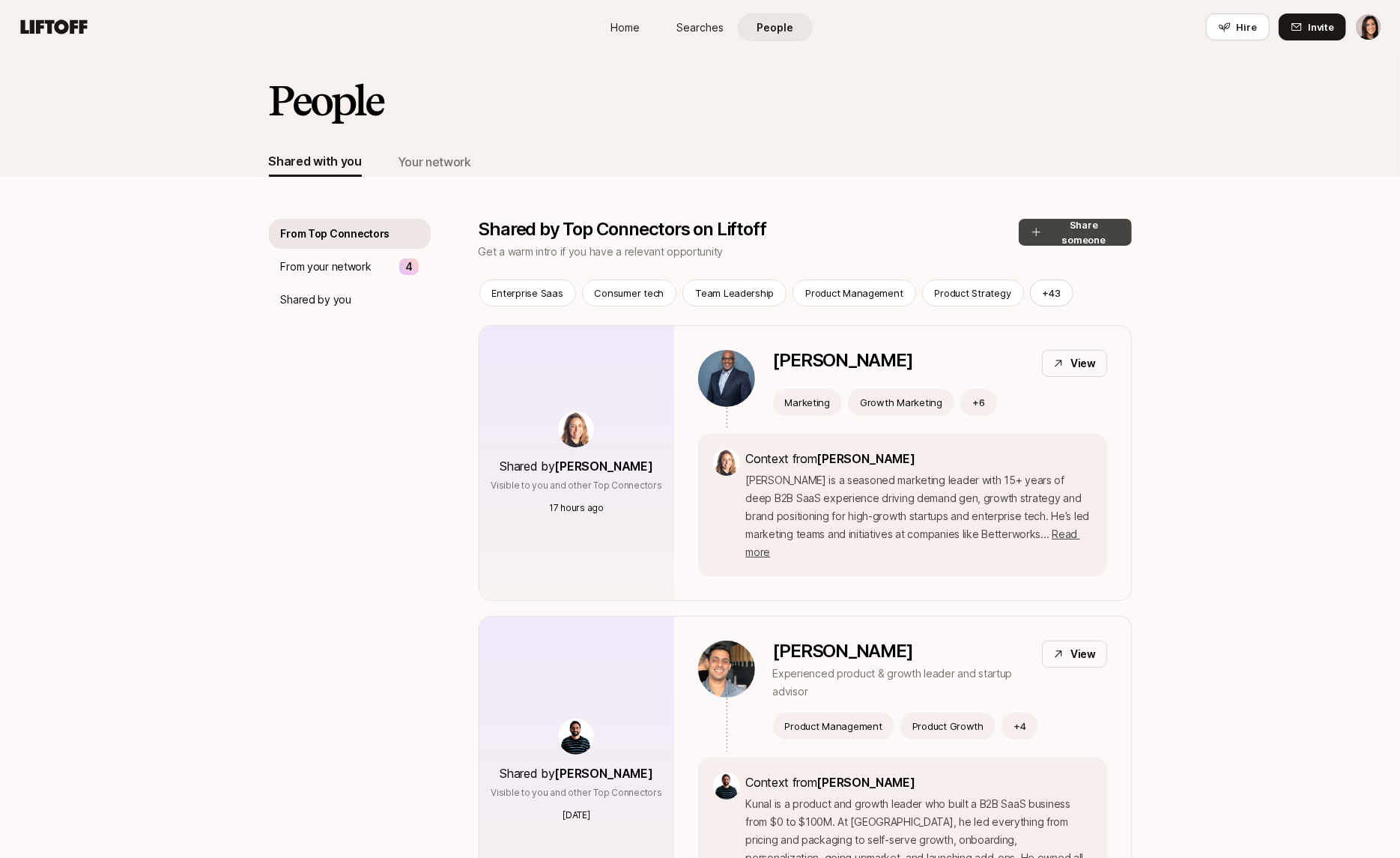
click at [1058, 229] on button "Share someone" at bounding box center [1076, 232] width 113 height 27
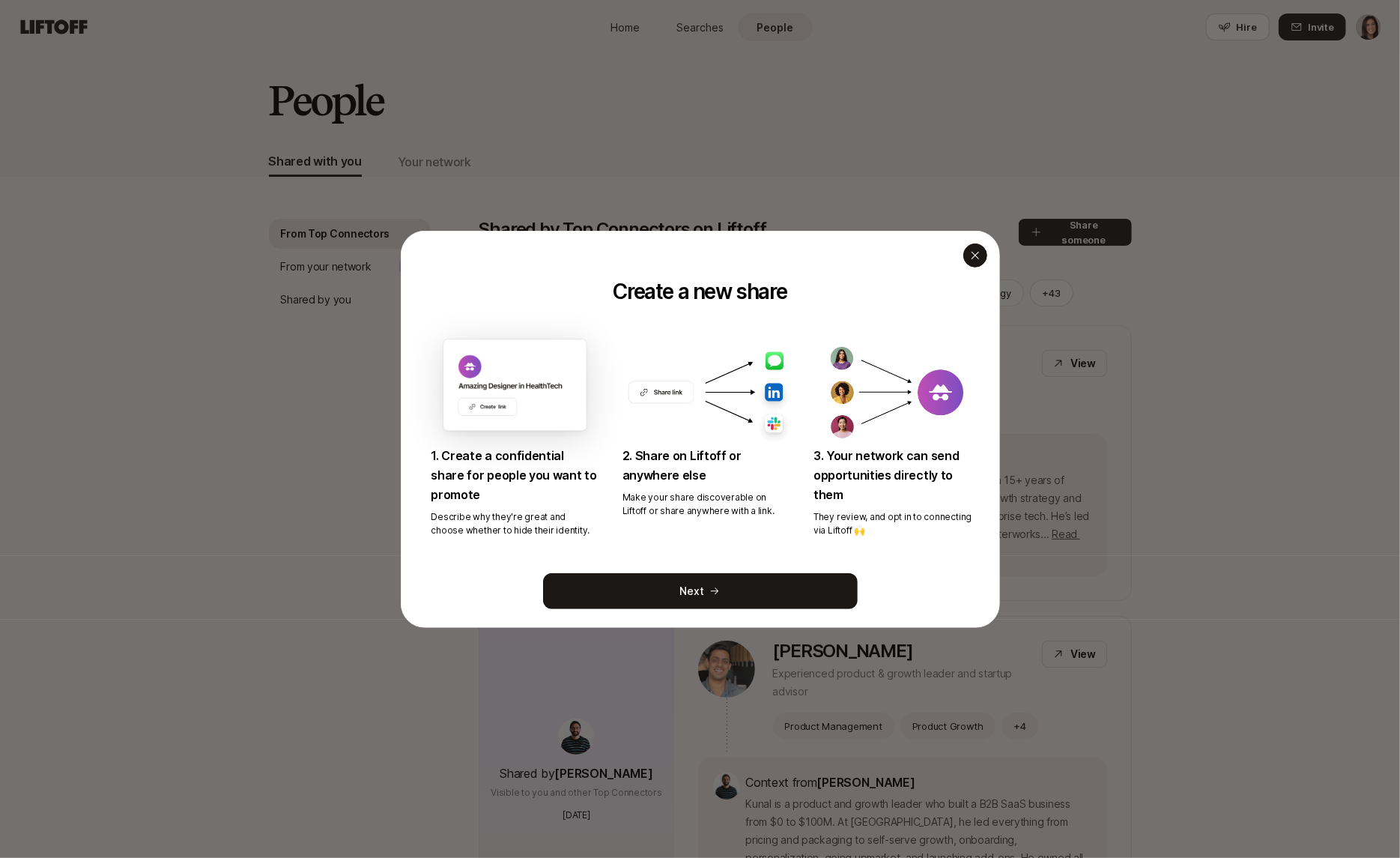
click at [981, 257] on icon "button" at bounding box center [975, 254] width 12 height 12
